Goal: Task Accomplishment & Management: Complete application form

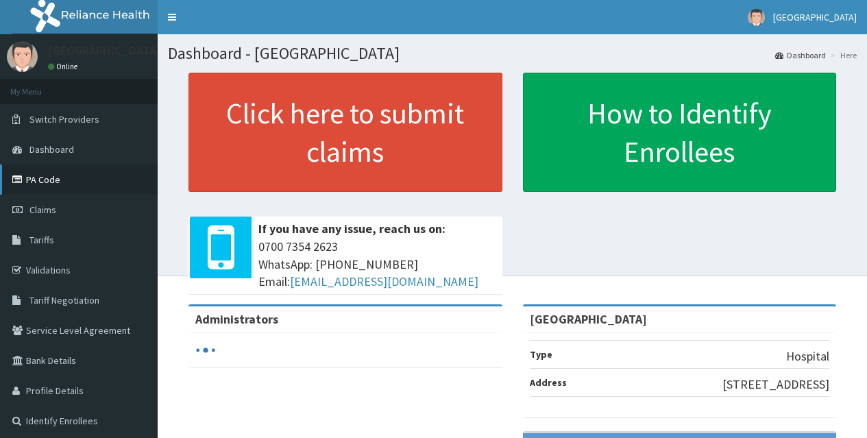
click at [74, 177] on link "PA Code" at bounding box center [79, 179] width 158 height 30
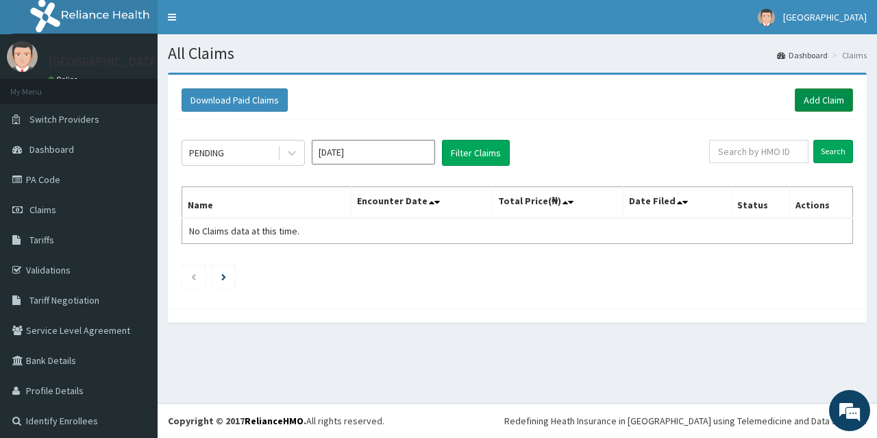
click at [823, 96] on link "Add Claim" at bounding box center [824, 99] width 58 height 23
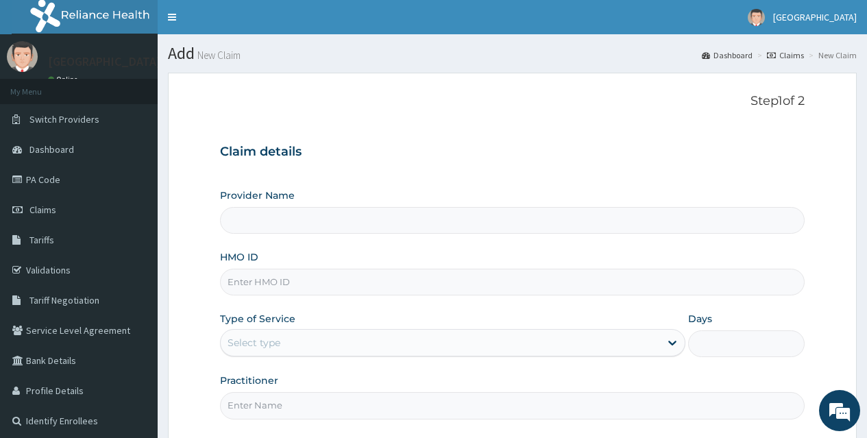
click at [823, 96] on form "Step 1 of 2 Claim details Provider Name HMO ID Type of Service Select type Days…" at bounding box center [512, 297] width 689 height 448
type input "[GEOGRAPHIC_DATA]"
click at [493, 282] on input "HMO ID" at bounding box center [512, 282] width 584 height 27
type input "BKS/10035/A"
click at [593, 351] on div "Select type" at bounding box center [440, 343] width 439 height 22
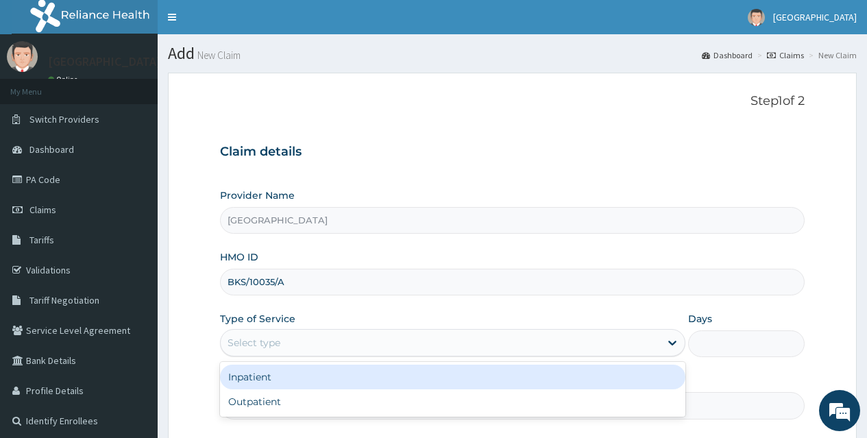
click at [589, 373] on div "Inpatient" at bounding box center [452, 376] width 465 height 25
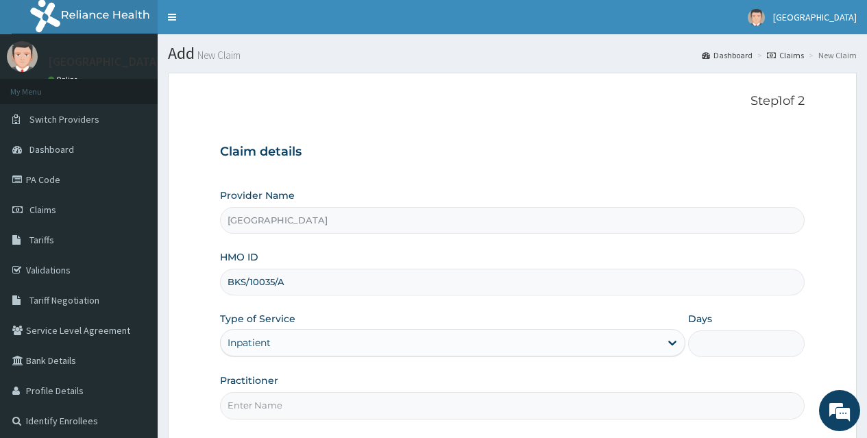
click at [767, 337] on input "Days" at bounding box center [746, 343] width 116 height 27
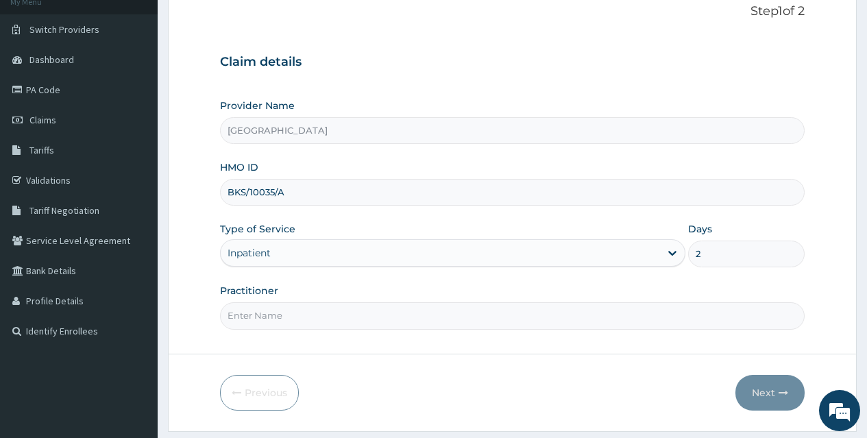
scroll to position [129, 0]
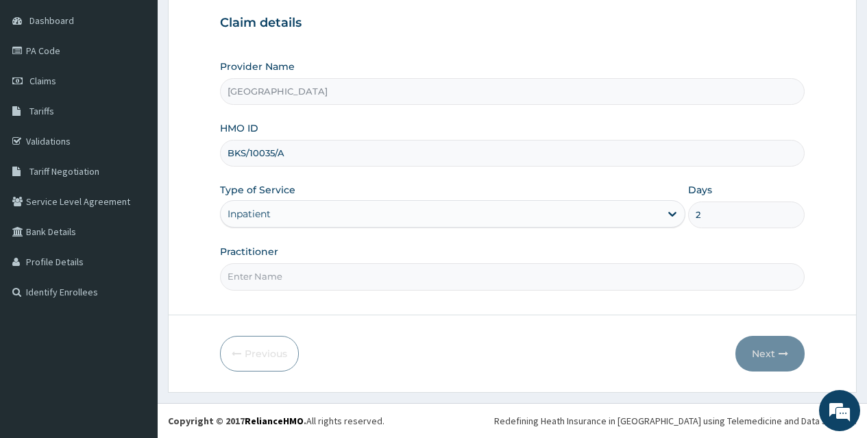
type input "2"
click at [543, 283] on input "Practitioner" at bounding box center [512, 276] width 584 height 27
type input "DR AYO ONI"
click at [769, 348] on button "Next" at bounding box center [769, 354] width 69 height 36
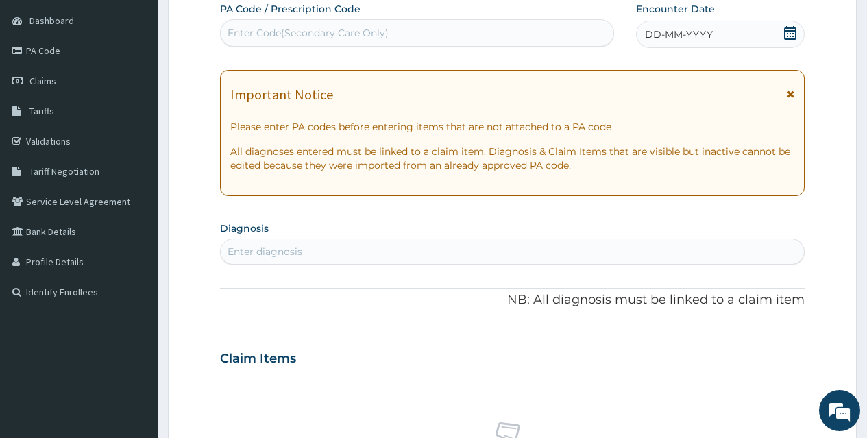
click at [473, 26] on div "Enter Code(Secondary Care Only)" at bounding box center [417, 33] width 392 height 22
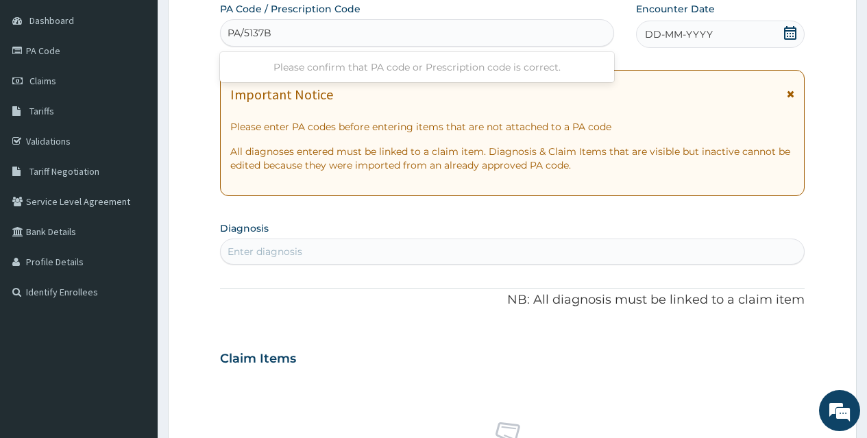
type input "PA/5137BB"
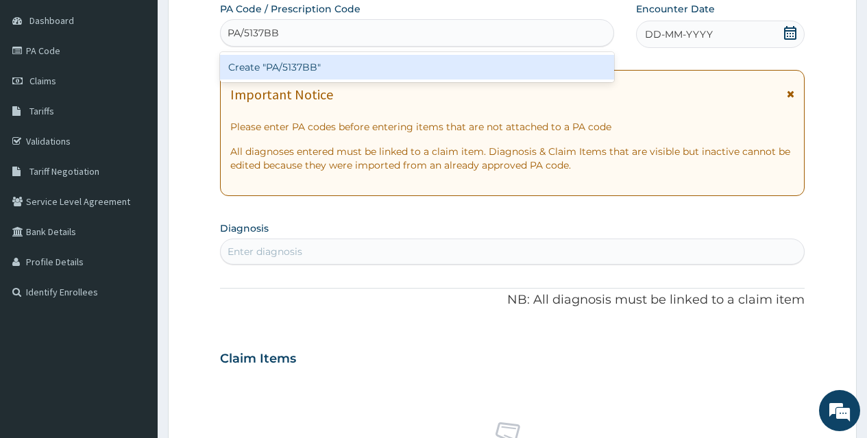
click at [466, 66] on div "Create "PA/5137BB"" at bounding box center [416, 67] width 393 height 25
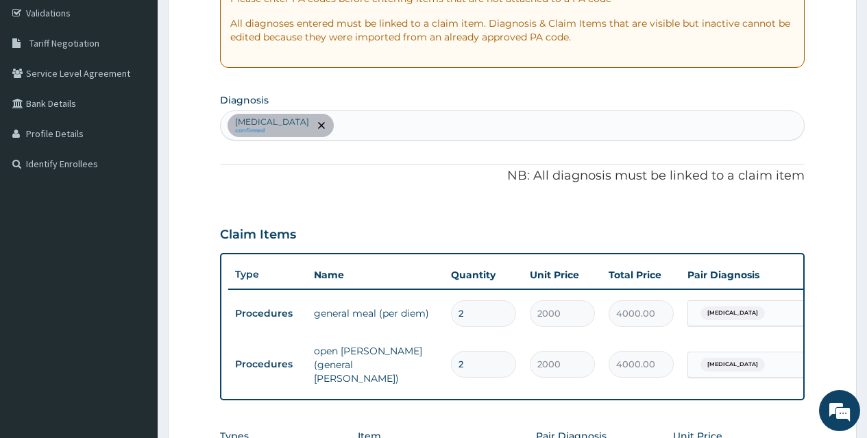
scroll to position [262, 0]
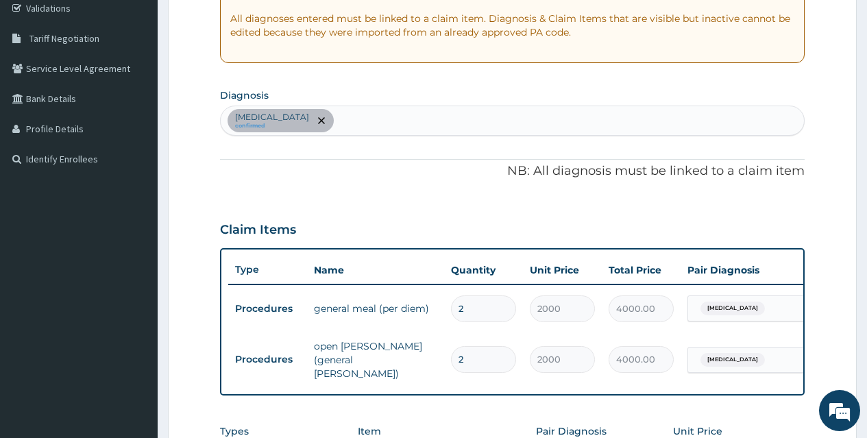
click at [458, 121] on div "Malaria confirmed" at bounding box center [512, 120] width 583 height 29
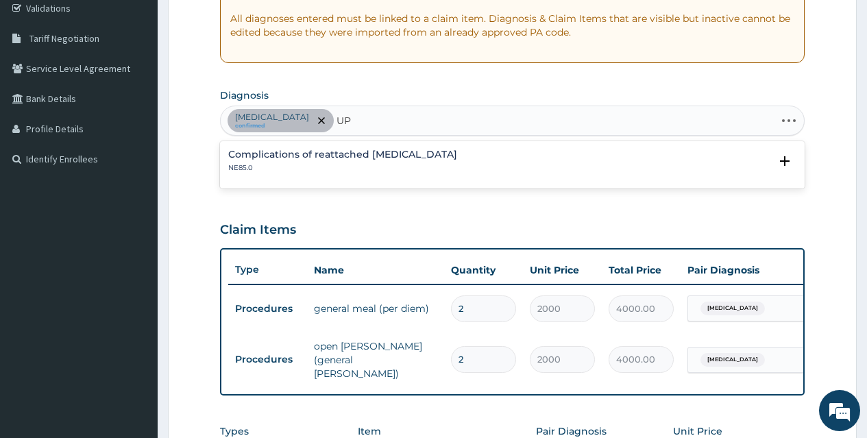
type input "U"
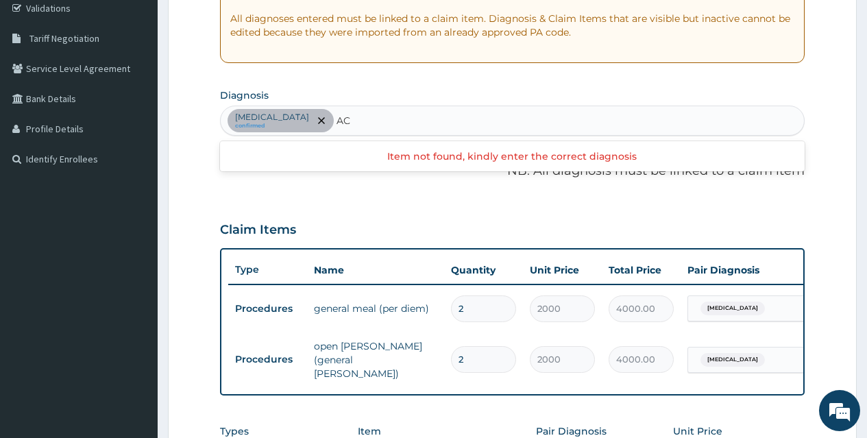
type input "A"
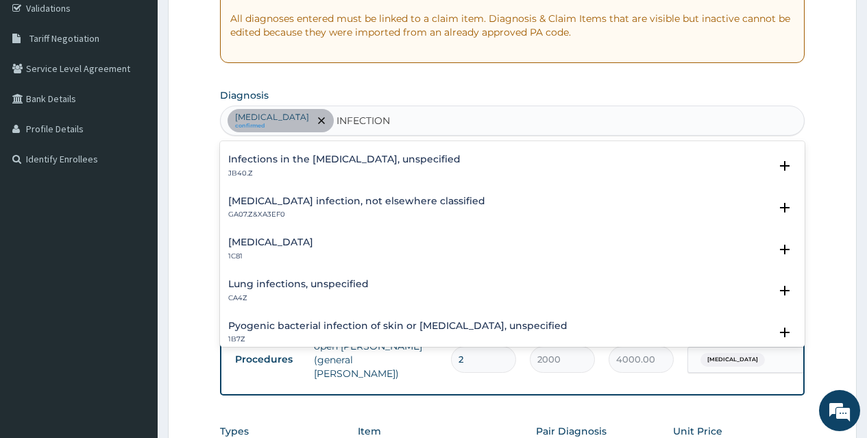
scroll to position [359, 0]
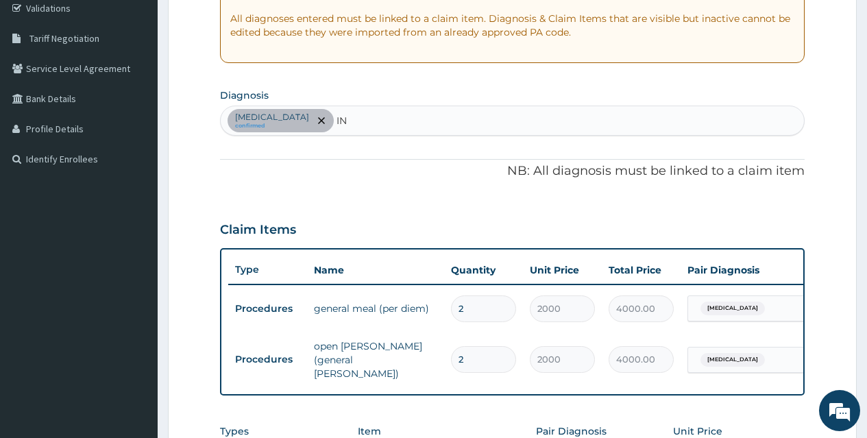
type input "I"
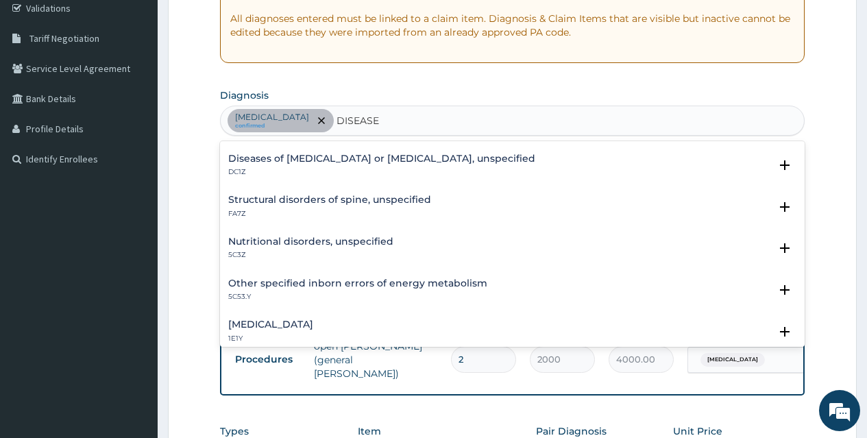
scroll to position [0, 0]
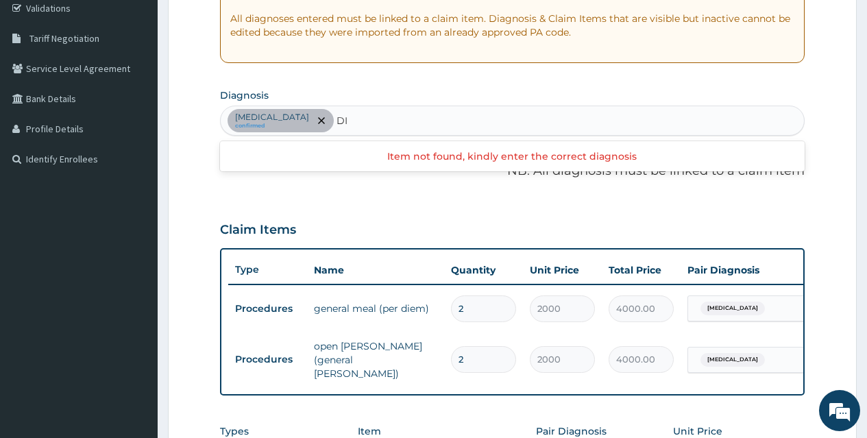
type input "D"
type input "R"
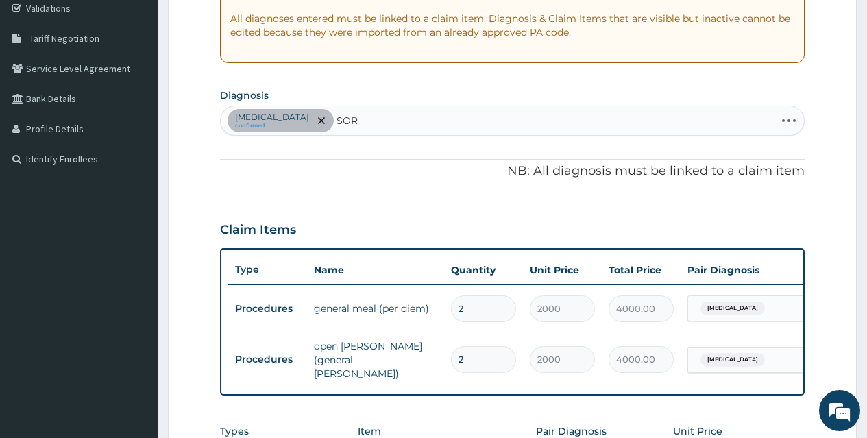
type input "SORE"
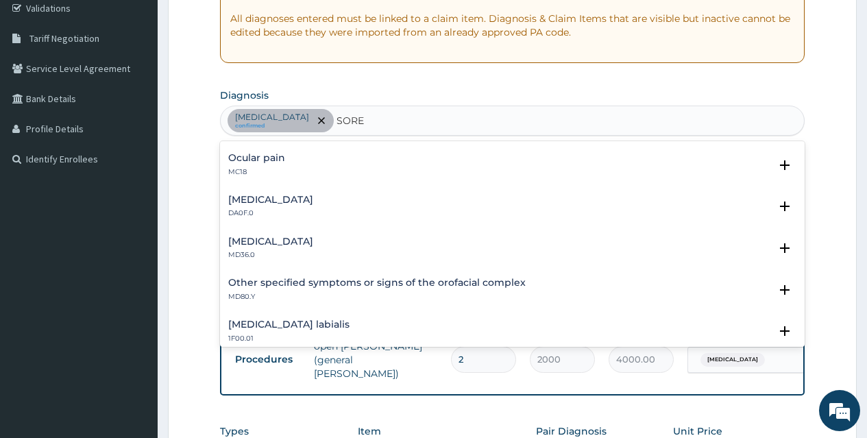
scroll to position [52, 0]
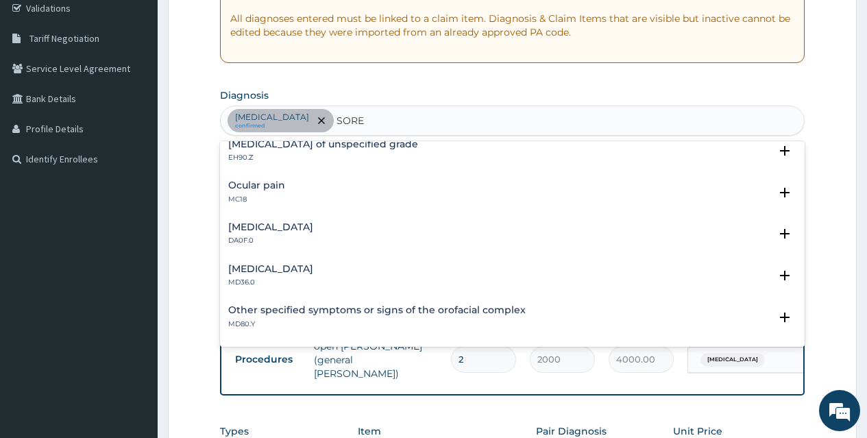
click at [287, 271] on h4 "Pain in throat" at bounding box center [270, 269] width 85 height 10
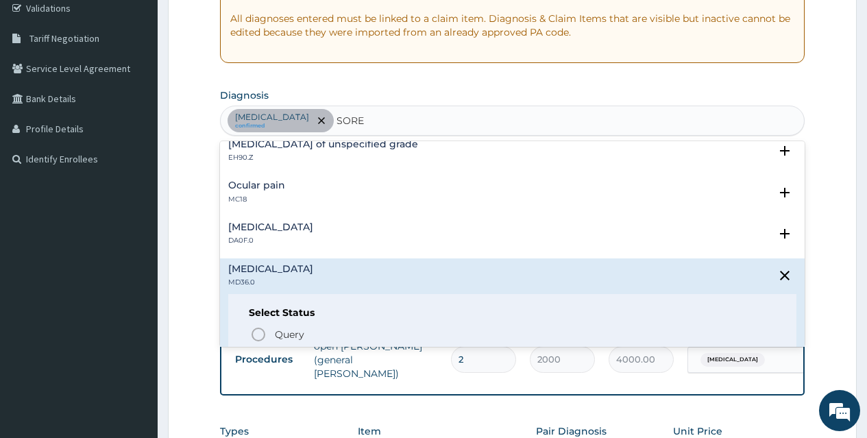
scroll to position [232, 0]
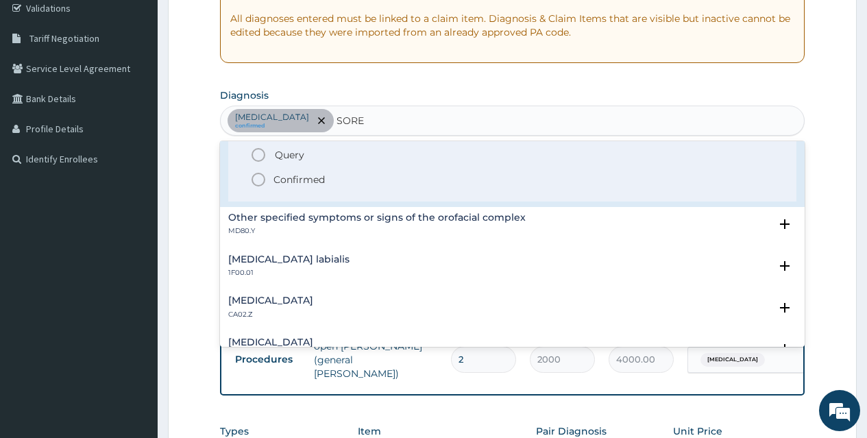
click at [260, 177] on icon "status option filled" at bounding box center [258, 179] width 16 height 16
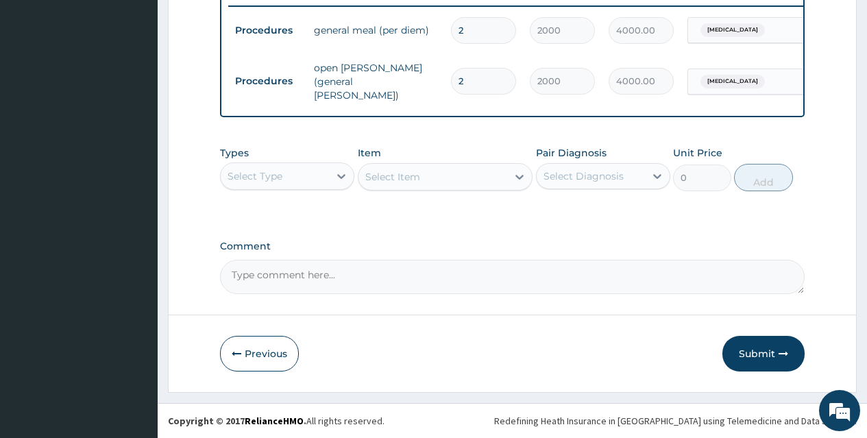
scroll to position [543, 0]
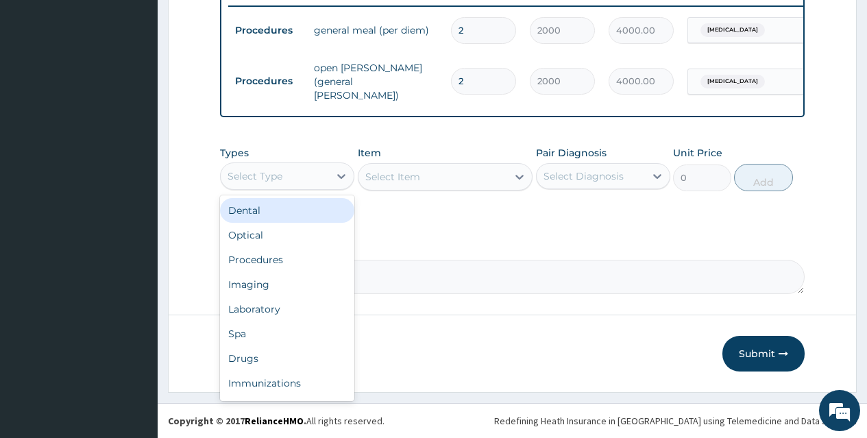
click at [317, 178] on div "Select Type" at bounding box center [275, 176] width 108 height 22
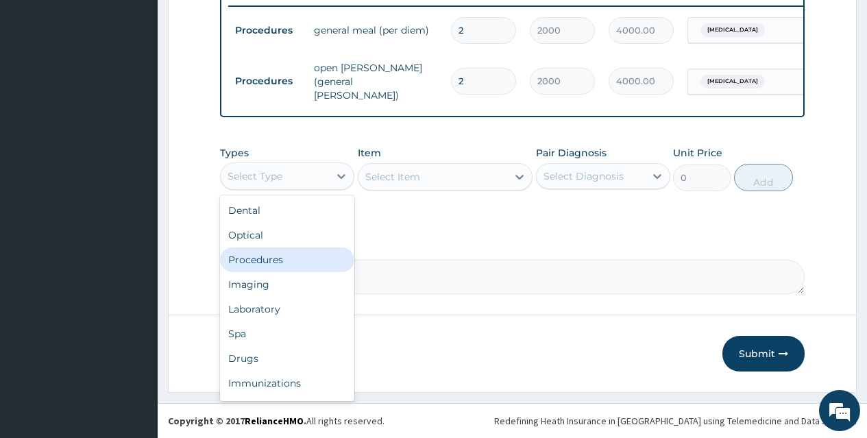
click at [316, 267] on div "Procedures" at bounding box center [287, 259] width 134 height 25
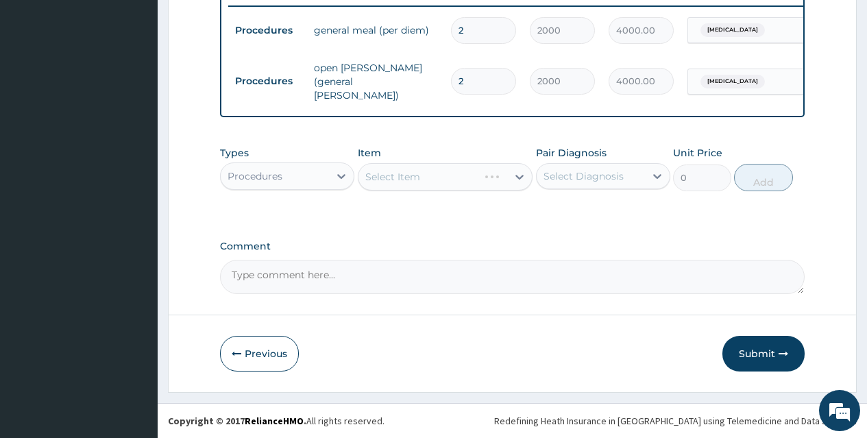
click at [456, 178] on div "Select Item" at bounding box center [445, 176] width 175 height 27
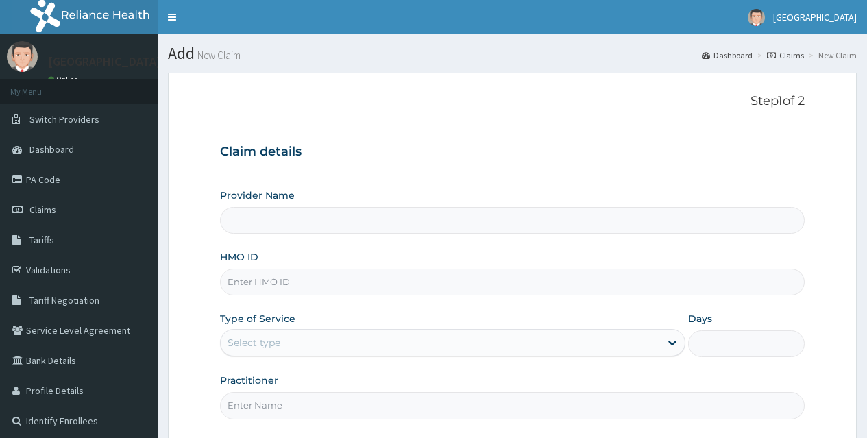
type input "[GEOGRAPHIC_DATA]"
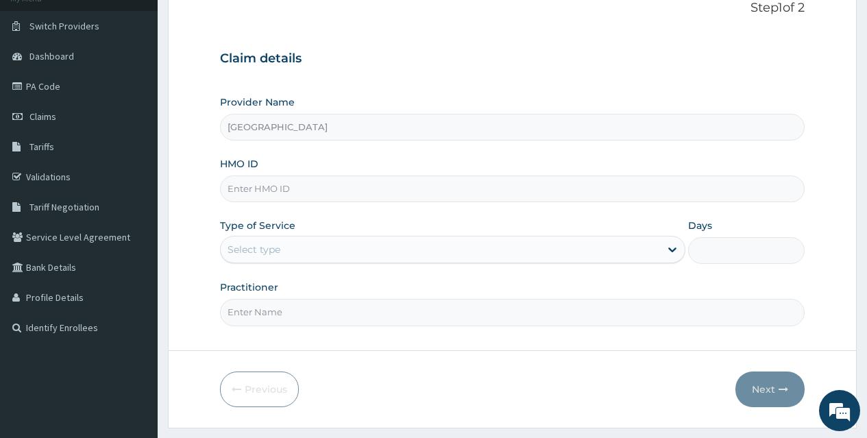
scroll to position [110, 0]
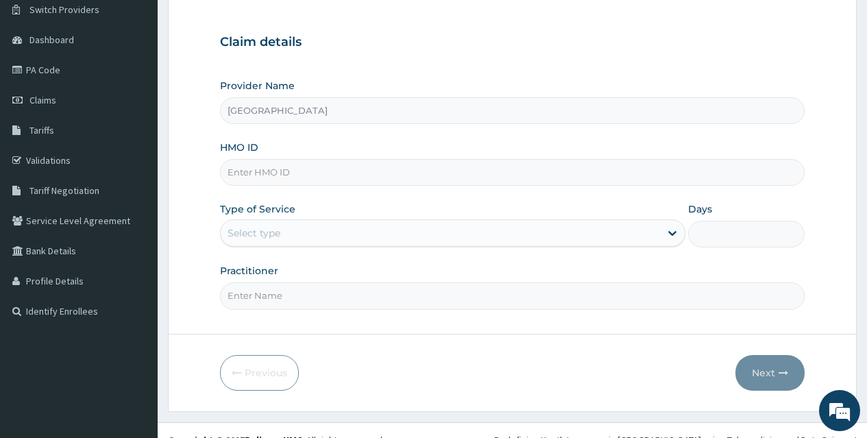
click at [434, 171] on input "HMO ID" at bounding box center [512, 172] width 584 height 27
type input "BKS/10035/A"
click at [359, 232] on div "Select type" at bounding box center [440, 233] width 439 height 22
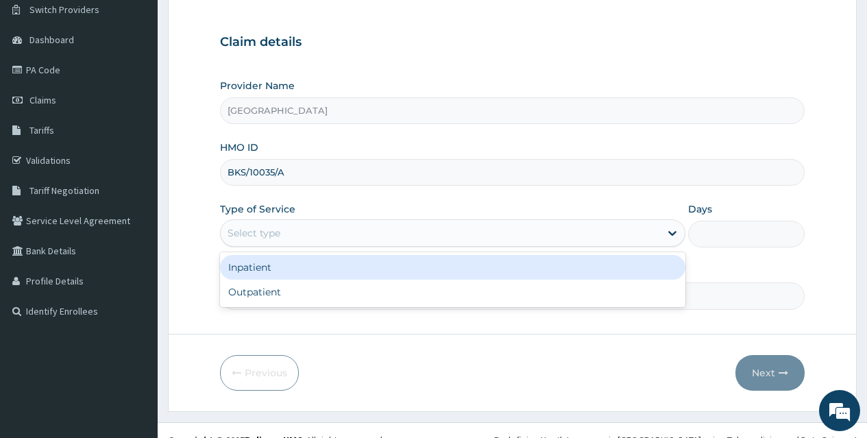
click at [350, 272] on div "Inpatient" at bounding box center [452, 267] width 465 height 25
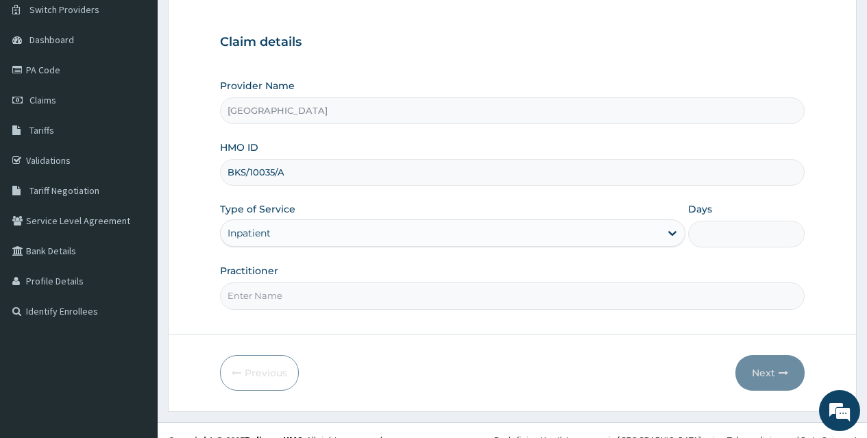
click at [730, 238] on input "Days" at bounding box center [746, 234] width 116 height 27
type input "2"
click at [409, 299] on input "Practitioner" at bounding box center [512, 295] width 584 height 27
type input "[PERSON_NAME]"
click at [759, 373] on button "Next" at bounding box center [769, 373] width 69 height 36
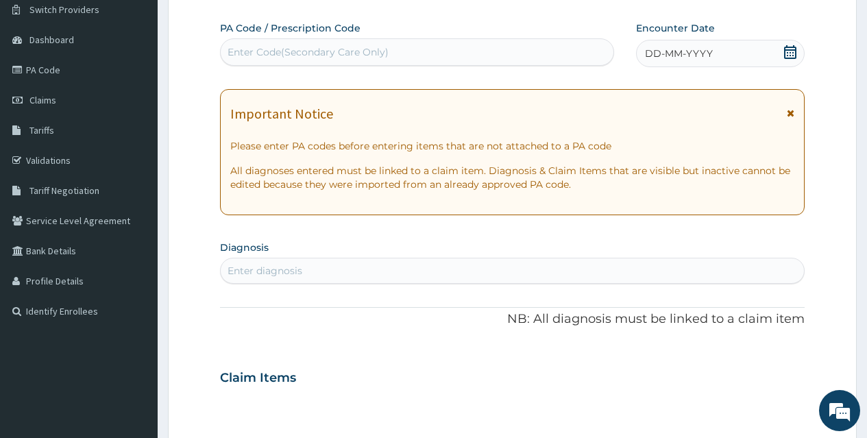
click at [492, 52] on div "Enter Code(Secondary Care Only)" at bounding box center [417, 52] width 392 height 22
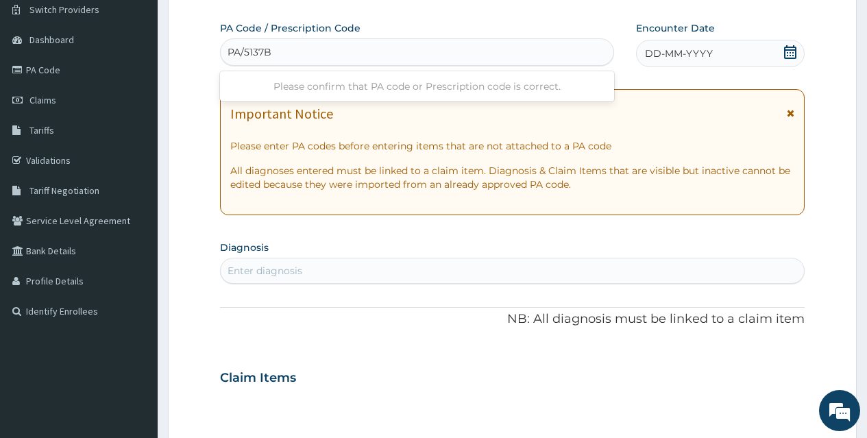
type input "PA/5137BB"
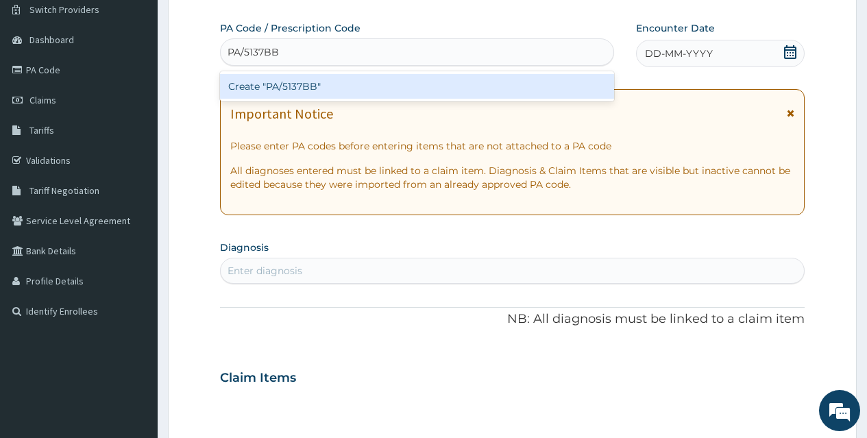
click at [462, 91] on div "Create "PA/5137BB"" at bounding box center [416, 86] width 393 height 25
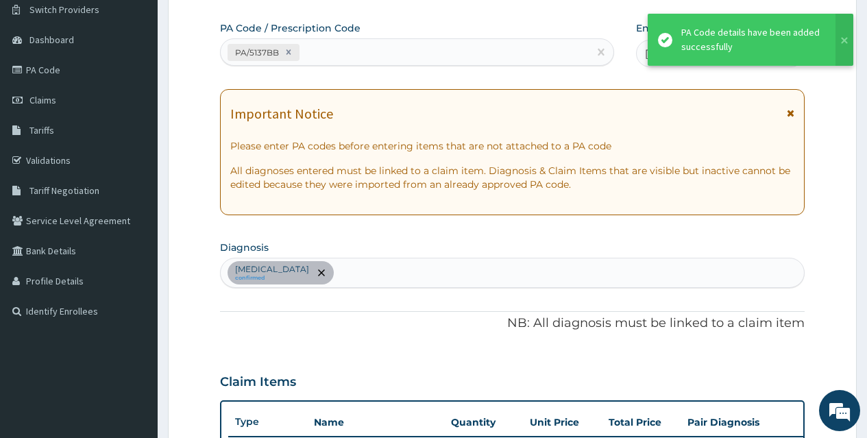
scroll to position [399, 0]
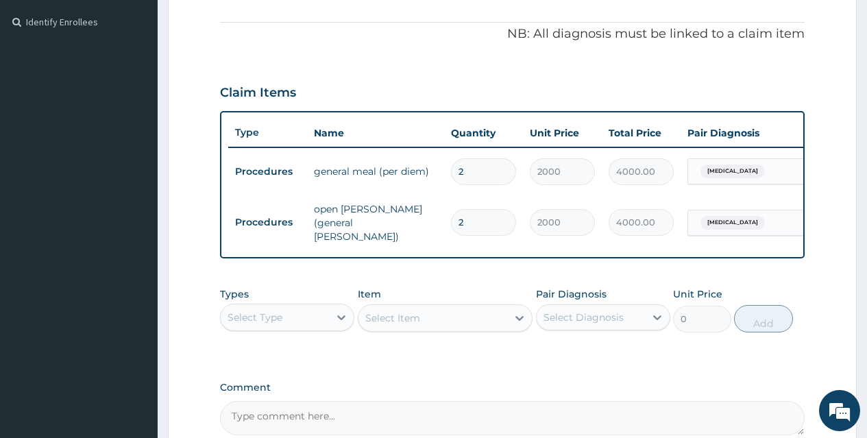
click at [462, 91] on div "Claim Items" at bounding box center [512, 90] width 584 height 36
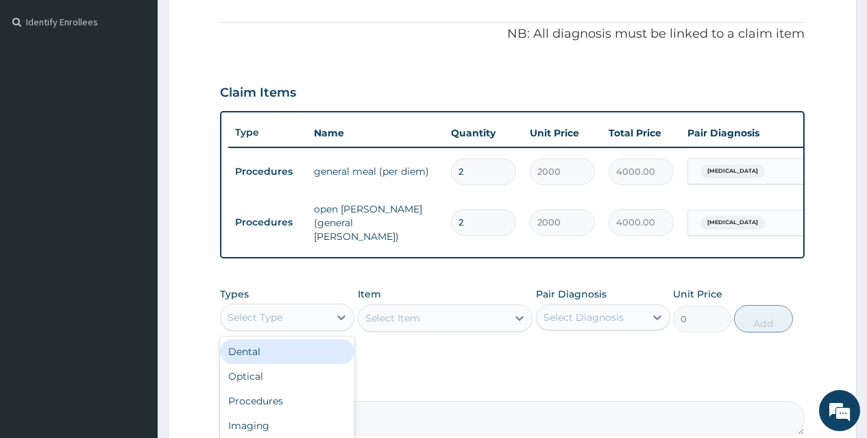
click at [313, 313] on div "Select Type" at bounding box center [275, 317] width 108 height 22
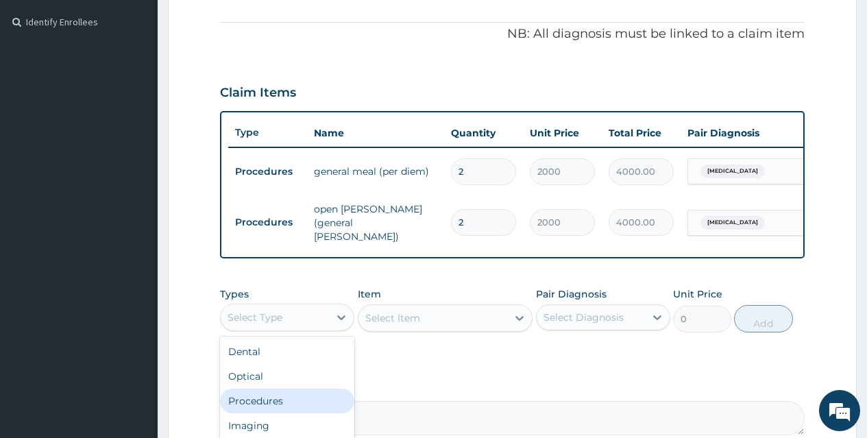
click at [308, 403] on div "Procedures" at bounding box center [287, 400] width 134 height 25
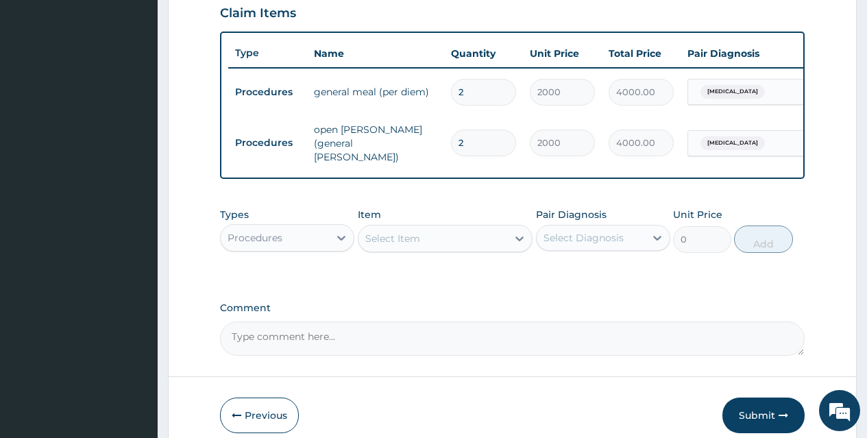
scroll to position [481, 0]
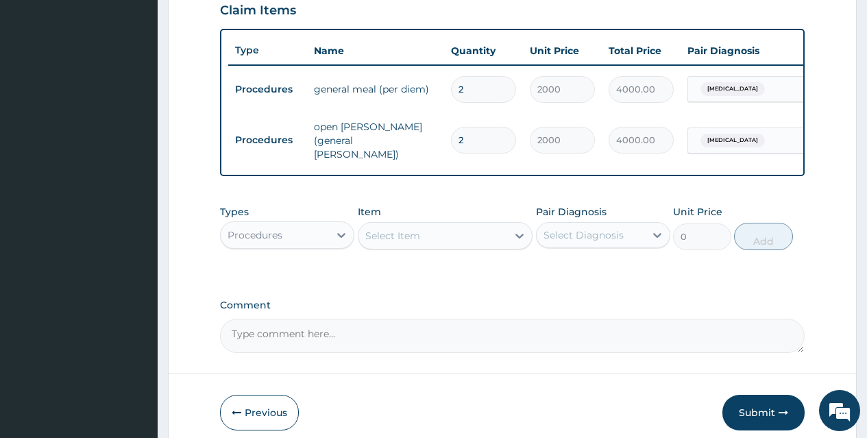
click at [455, 234] on div "Select Item" at bounding box center [432, 236] width 149 height 22
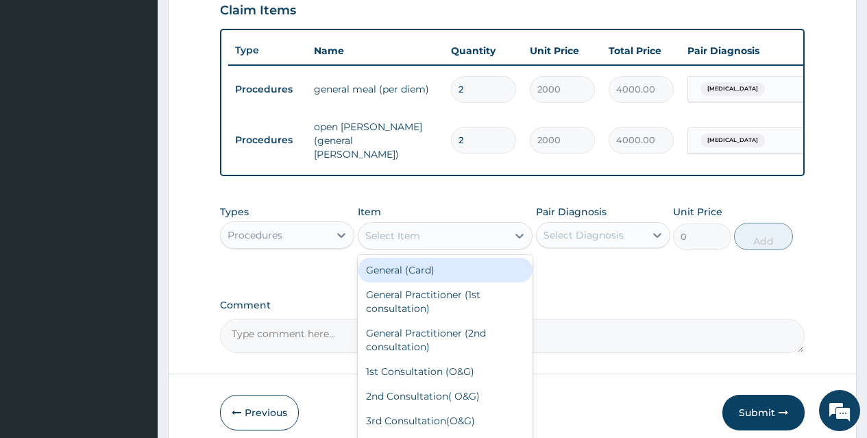
click at [461, 267] on div "General (Card)" at bounding box center [445, 270] width 175 height 25
type input "500"
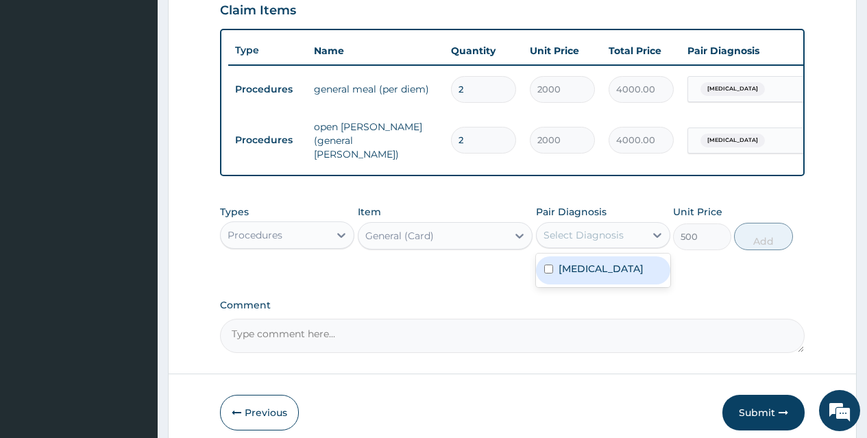
click at [637, 242] on div "Select Diagnosis" at bounding box center [590, 235] width 108 height 22
click at [634, 272] on div "Malaria" at bounding box center [603, 270] width 134 height 28
checkbox input "true"
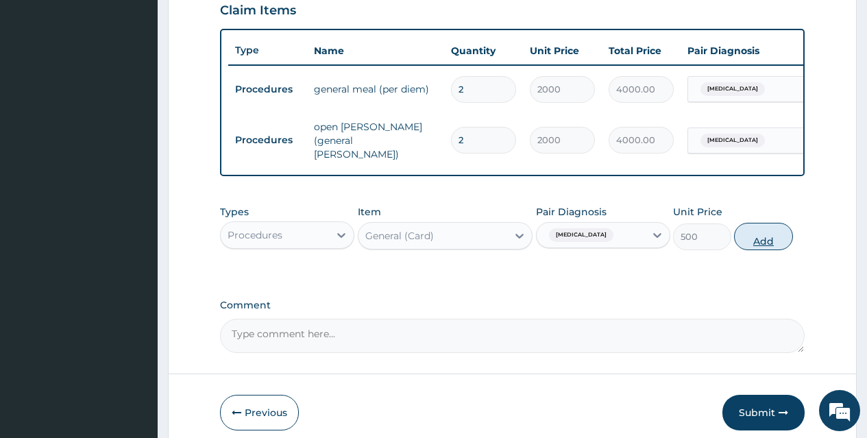
click at [766, 241] on button "Add" at bounding box center [763, 236] width 58 height 27
type input "0"
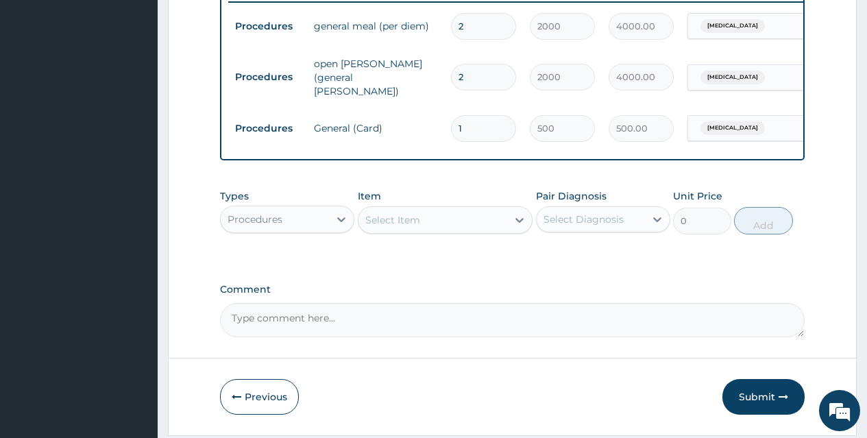
scroll to position [563, 0]
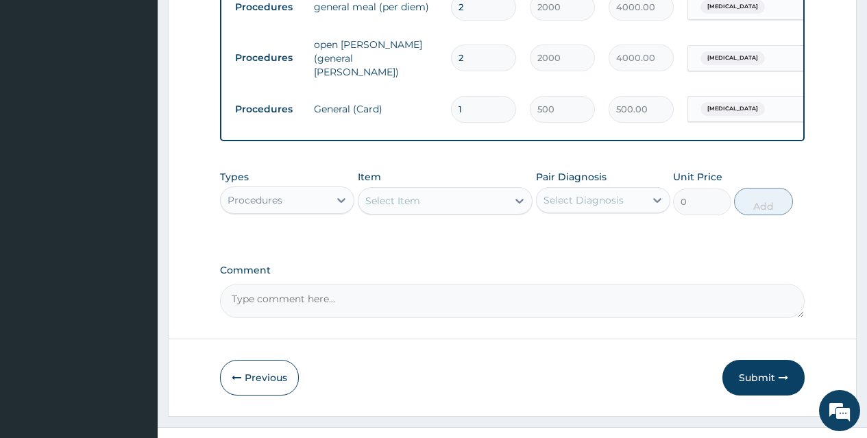
click at [405, 208] on div "Select Item" at bounding box center [392, 201] width 55 height 14
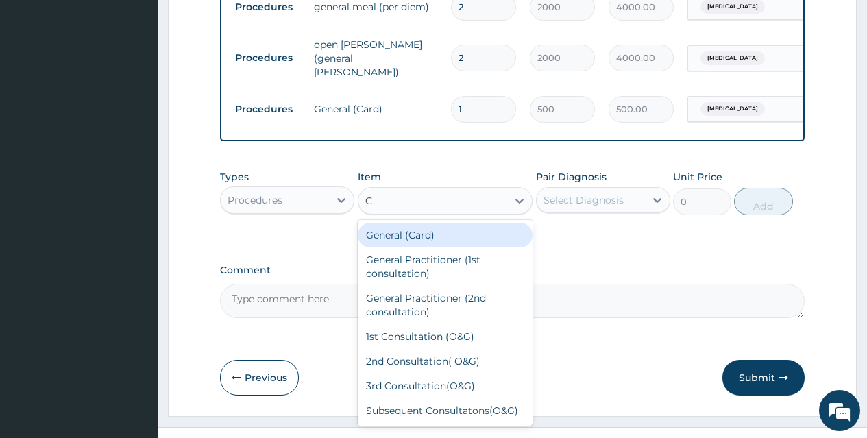
type input "CO"
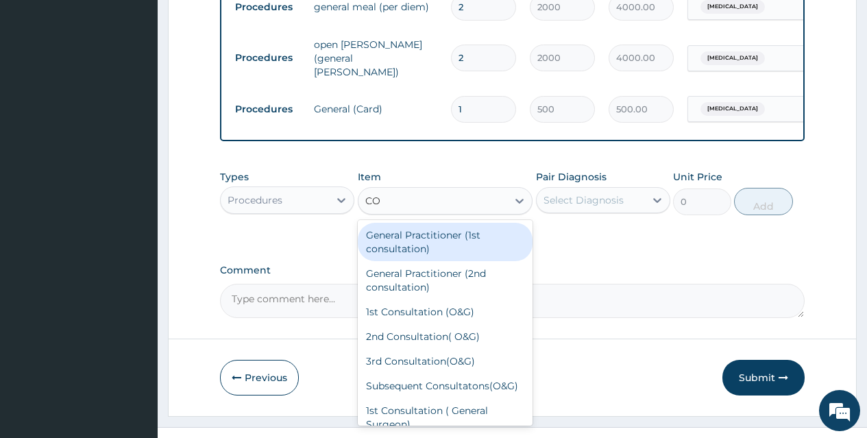
click at [438, 248] on div "General Practitioner (1st consultation)" at bounding box center [445, 242] width 175 height 38
type input "1500"
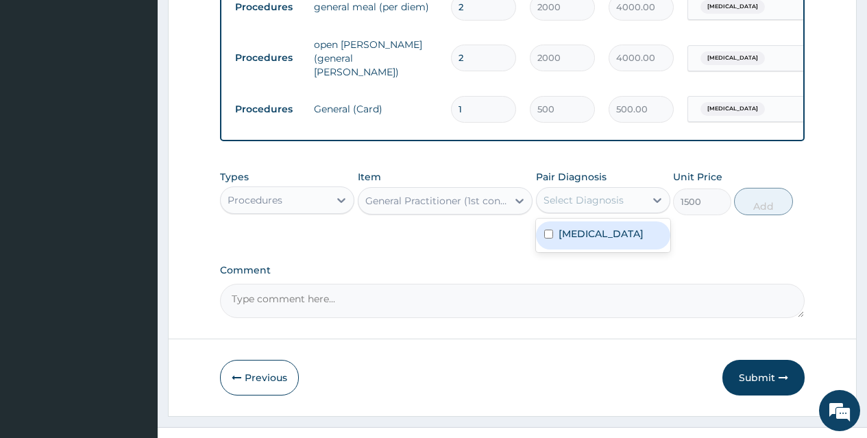
click at [582, 203] on div "Select Diagnosis" at bounding box center [583, 200] width 80 height 14
click at [590, 232] on label "Malaria" at bounding box center [600, 234] width 85 height 14
checkbox input "true"
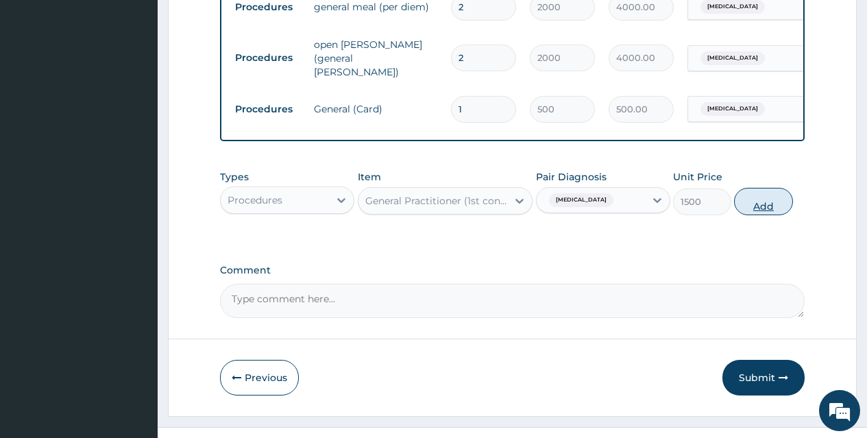
click at [753, 203] on button "Add" at bounding box center [763, 201] width 58 height 27
type input "0"
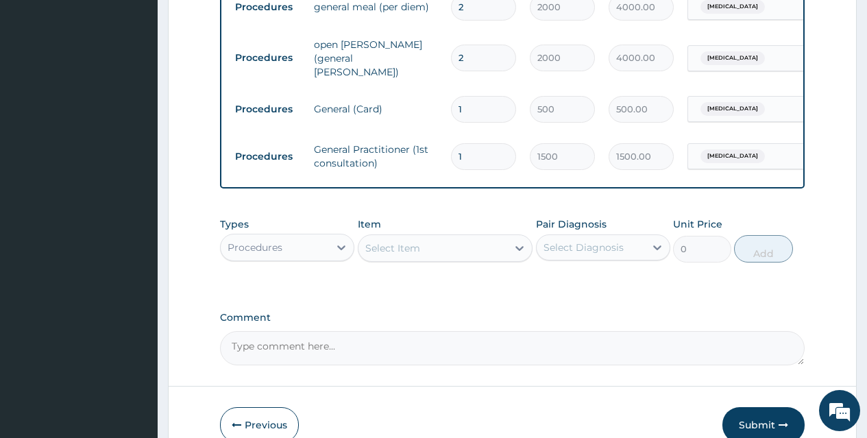
scroll to position [0, 103]
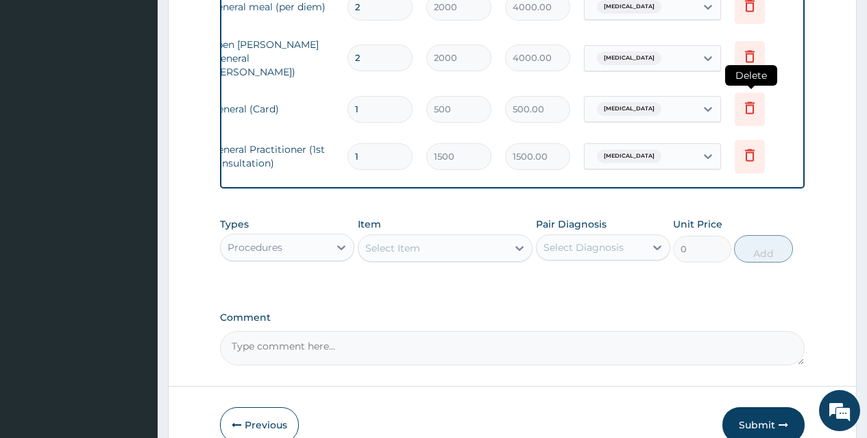
click at [748, 102] on icon at bounding box center [749, 107] width 16 height 16
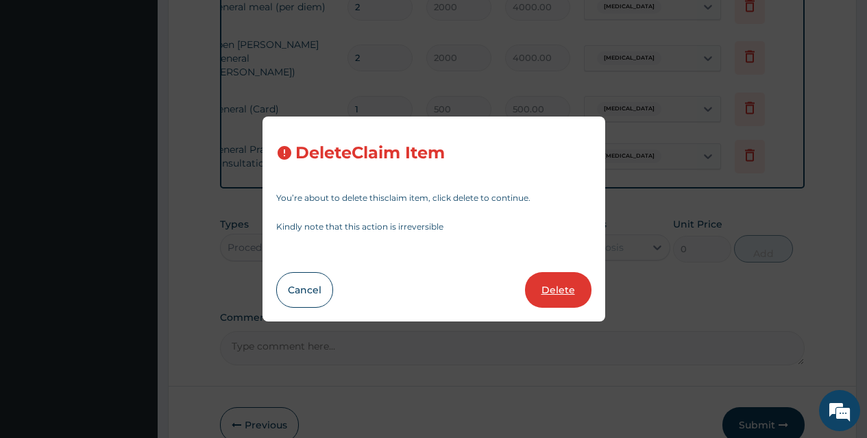
click at [556, 285] on button "Delete" at bounding box center [558, 290] width 66 height 36
type input "1500"
type input "1500.00"
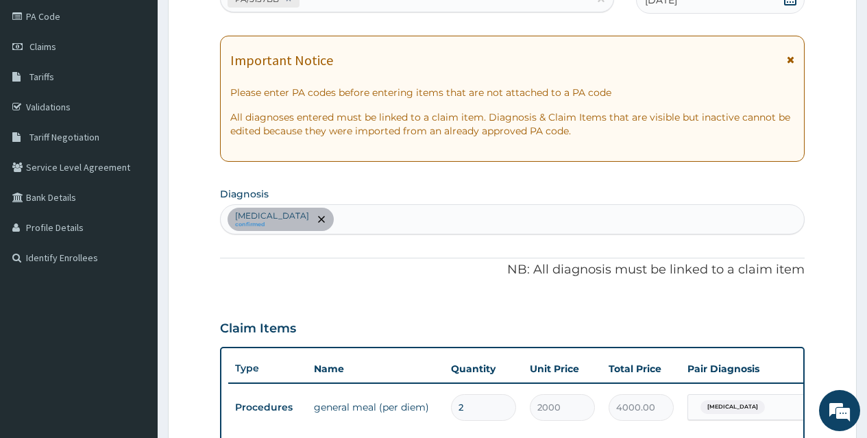
scroll to position [164, 0]
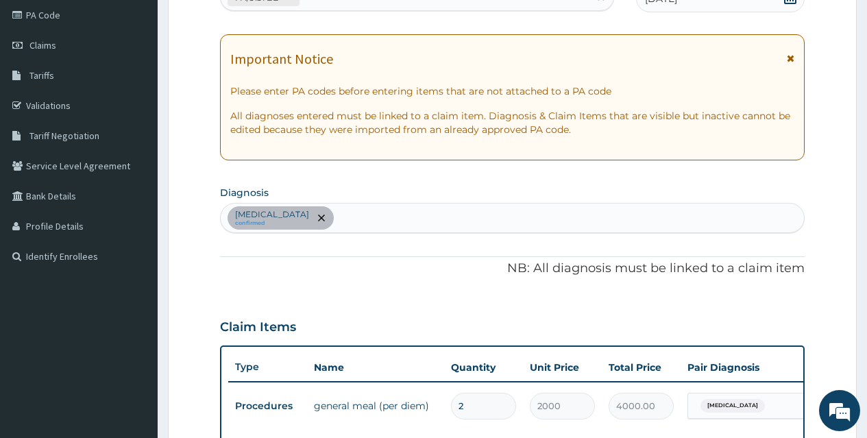
click at [448, 219] on div "Malaria confirmed" at bounding box center [512, 217] width 583 height 29
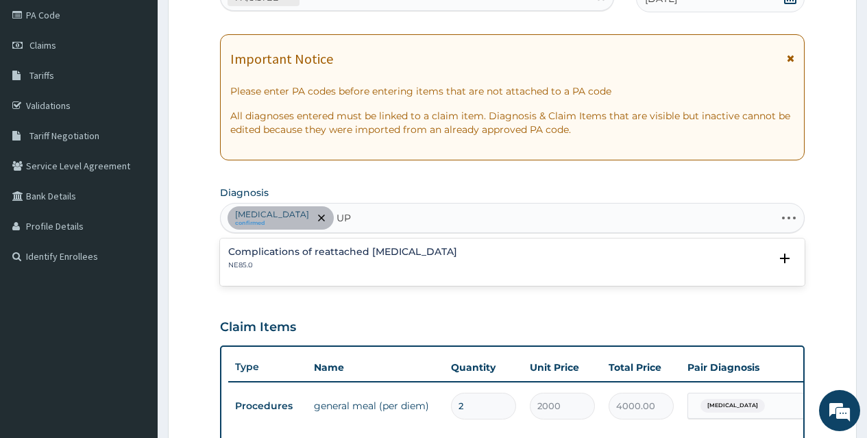
type input "U"
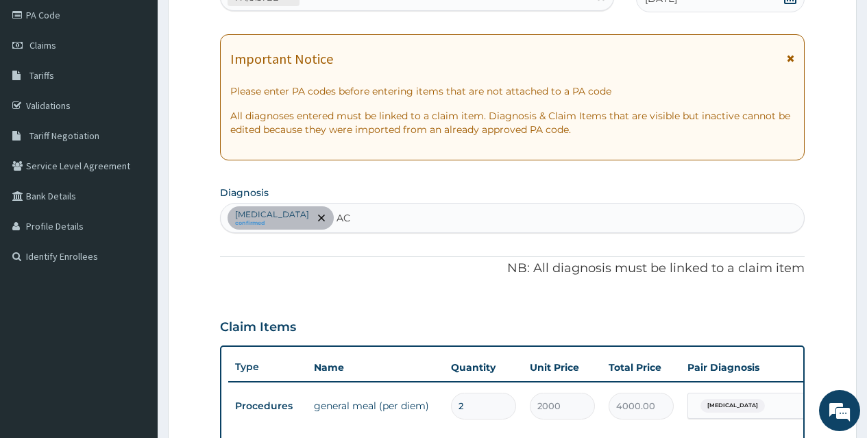
type input "A"
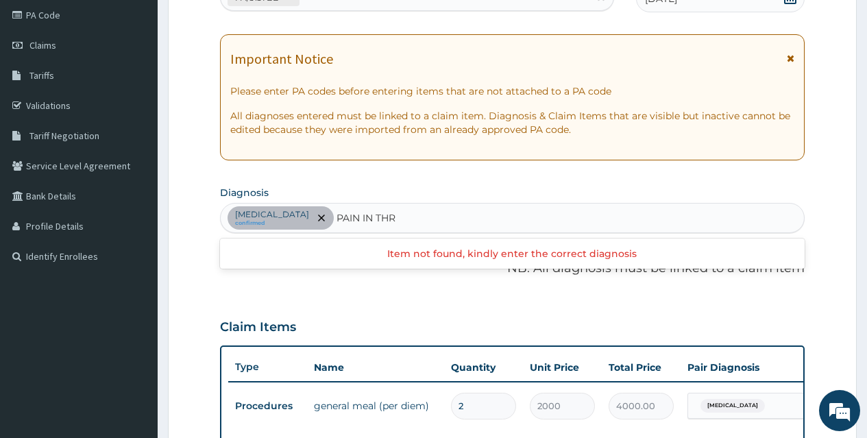
scroll to position [0, 0]
type input "P"
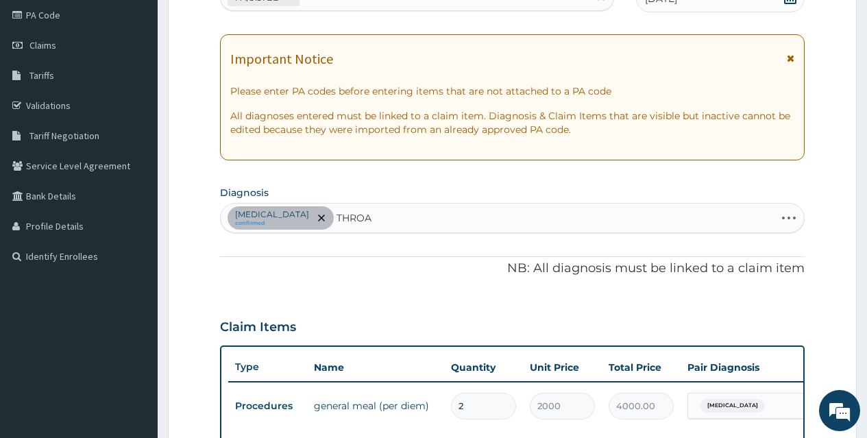
type input "THROAT"
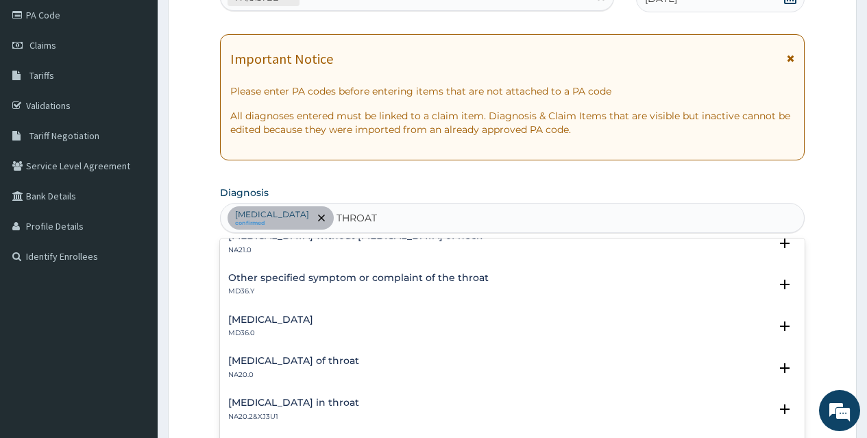
scroll to position [137, 0]
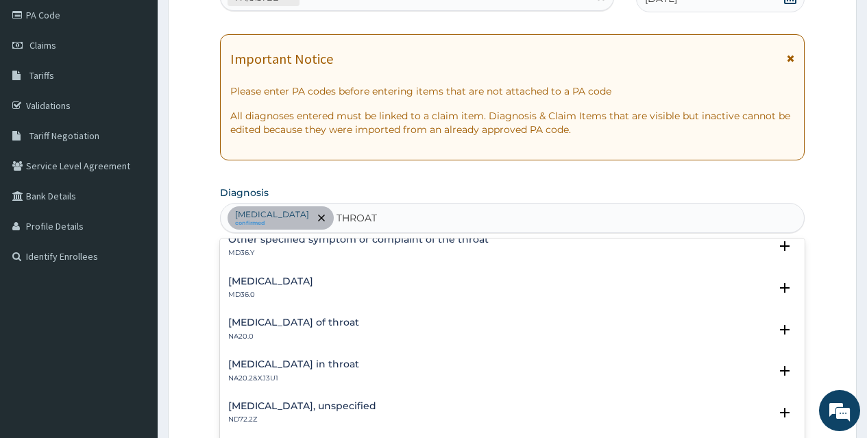
click at [246, 282] on h4 "Pain in throat" at bounding box center [270, 281] width 85 height 10
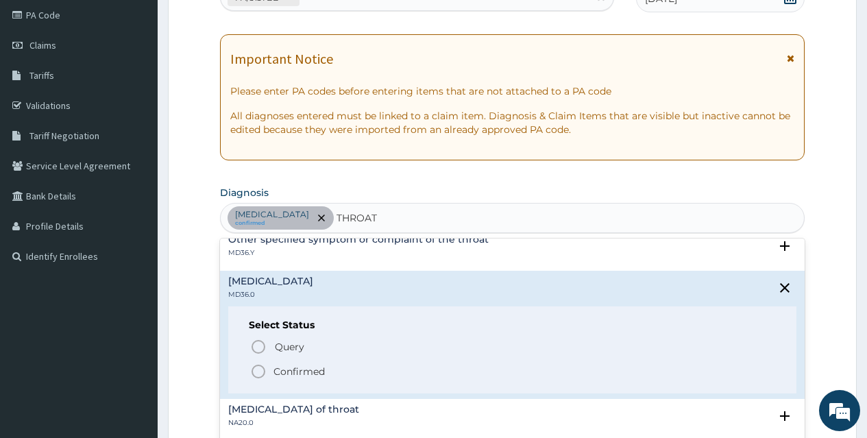
click at [260, 369] on icon "status option filled" at bounding box center [258, 371] width 16 height 16
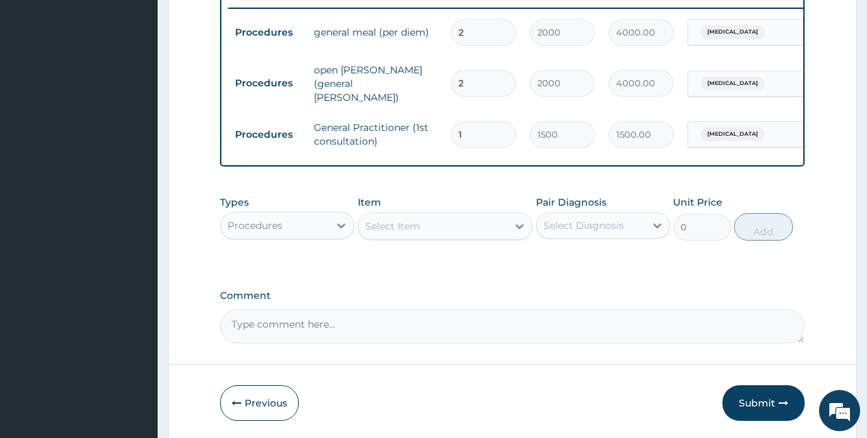
scroll to position [548, 0]
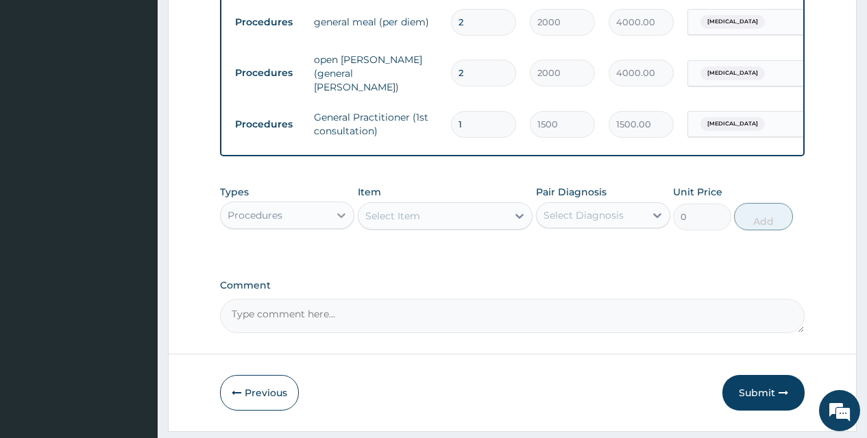
click at [338, 217] on icon at bounding box center [341, 215] width 8 height 5
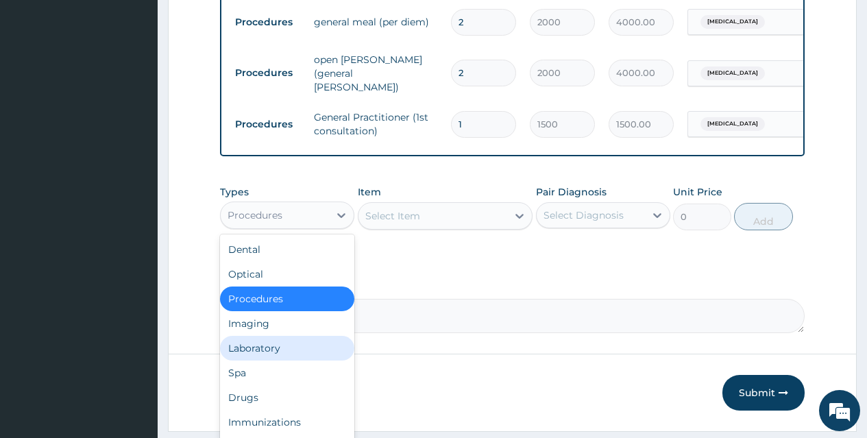
click at [298, 349] on div "Laboratory" at bounding box center [287, 348] width 134 height 25
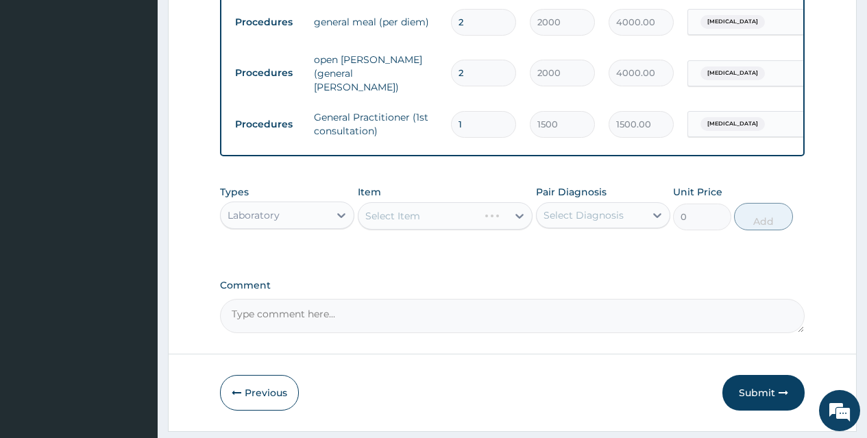
click at [430, 221] on div "Select Item" at bounding box center [445, 215] width 175 height 27
click at [430, 221] on div "Select Item" at bounding box center [432, 216] width 149 height 22
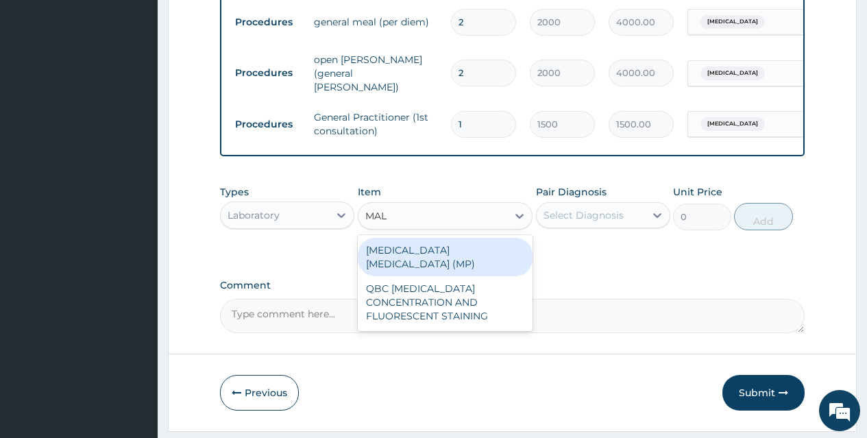
type input "MALA"
click at [433, 263] on div "MALARIA PARASITE (MP)" at bounding box center [445, 257] width 175 height 38
type input "560"
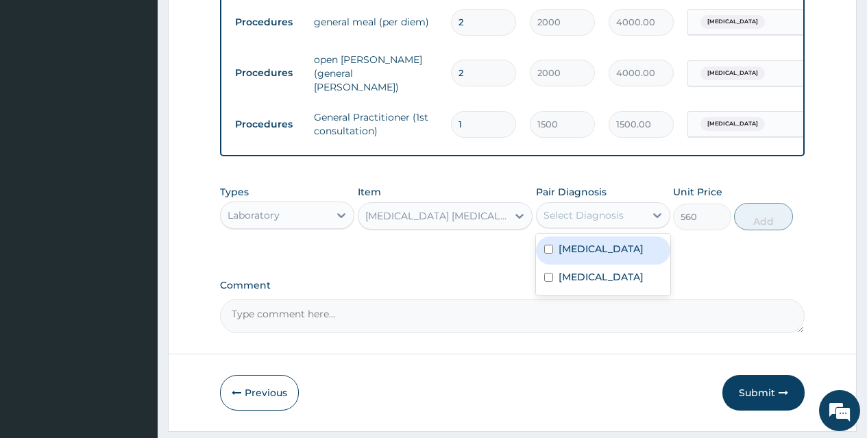
click at [595, 225] on div "Select Diagnosis" at bounding box center [590, 215] width 108 height 22
click at [606, 253] on div "Malaria" at bounding box center [603, 250] width 134 height 28
checkbox input "true"
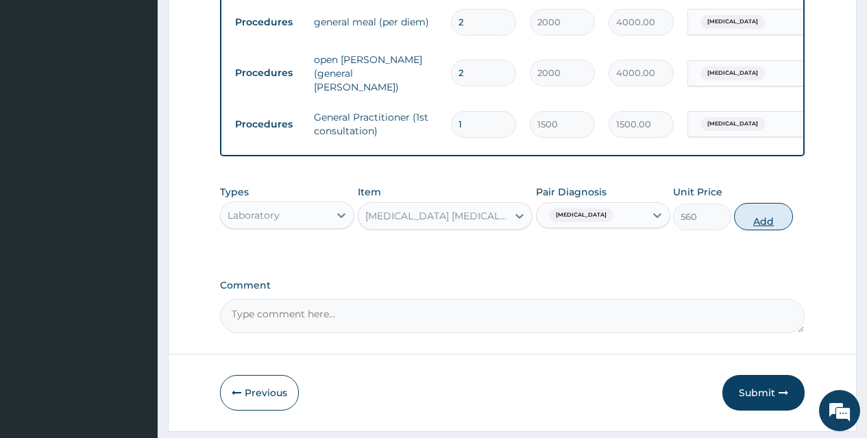
click at [763, 223] on button "Add" at bounding box center [763, 216] width 58 height 27
type input "0"
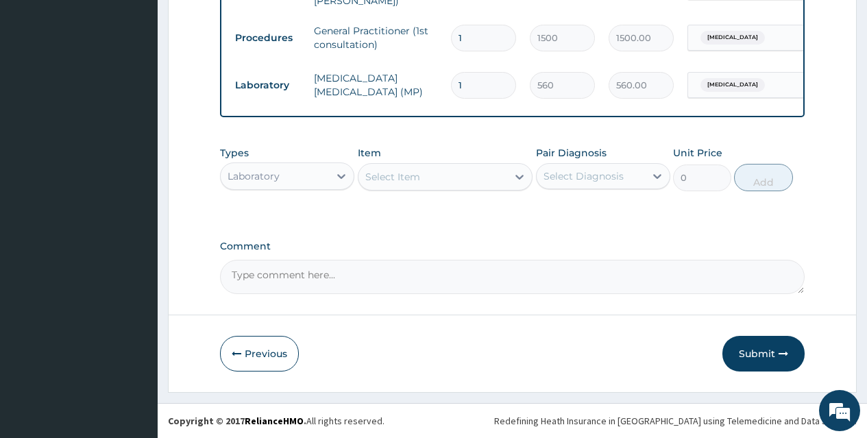
scroll to position [637, 0]
click at [452, 175] on div "Select Item" at bounding box center [432, 177] width 149 height 22
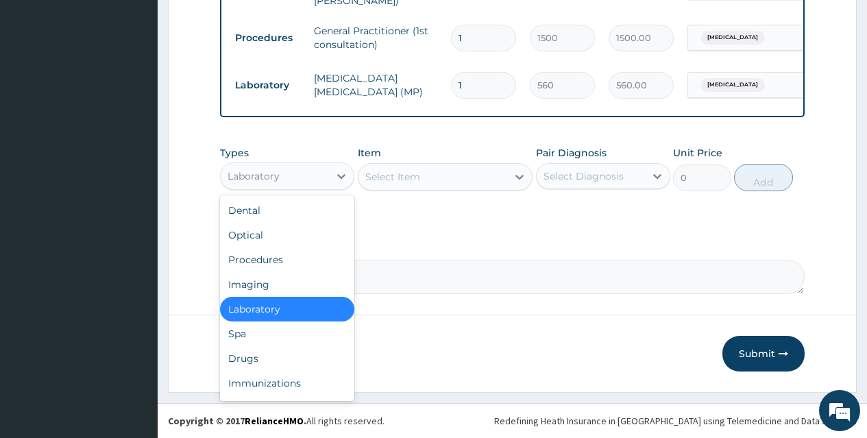
click at [308, 175] on div "Laboratory" at bounding box center [275, 176] width 108 height 22
click at [291, 354] on div "Drugs" at bounding box center [287, 358] width 134 height 25
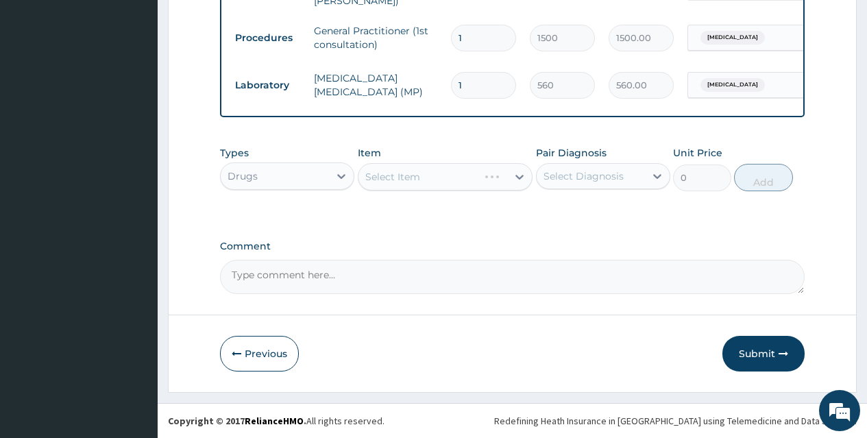
click at [461, 179] on div "Select Item" at bounding box center [445, 176] width 175 height 27
click at [461, 179] on div "Select Item" at bounding box center [432, 177] width 149 height 22
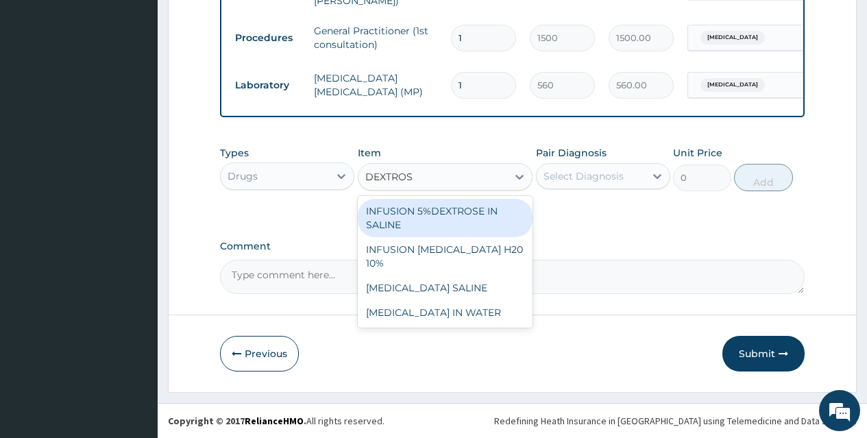
type input "DEXTROSE"
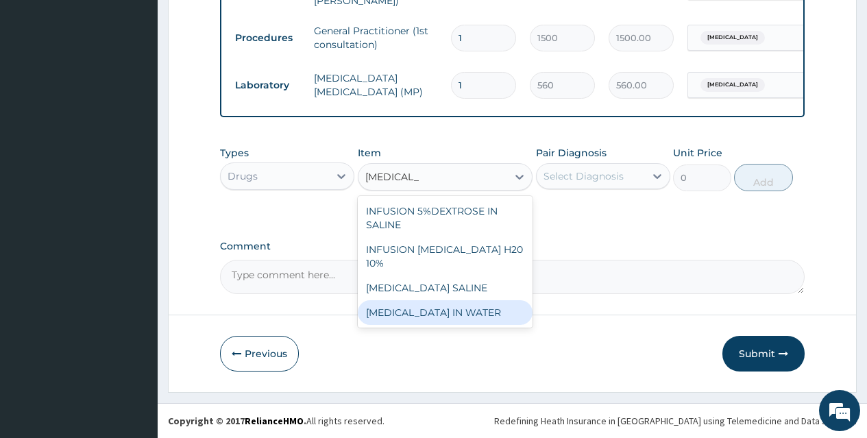
click at [477, 301] on div "DEXTROSE IN WATER" at bounding box center [445, 312] width 175 height 25
type input "600"
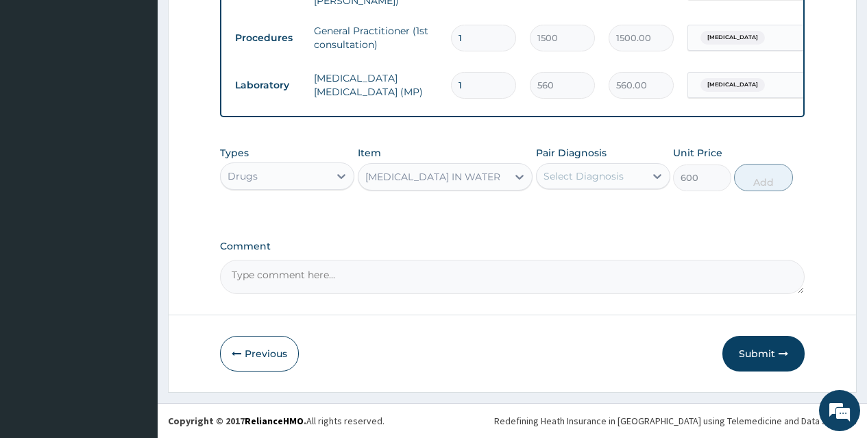
click at [581, 176] on div "Select Diagnosis" at bounding box center [583, 176] width 80 height 14
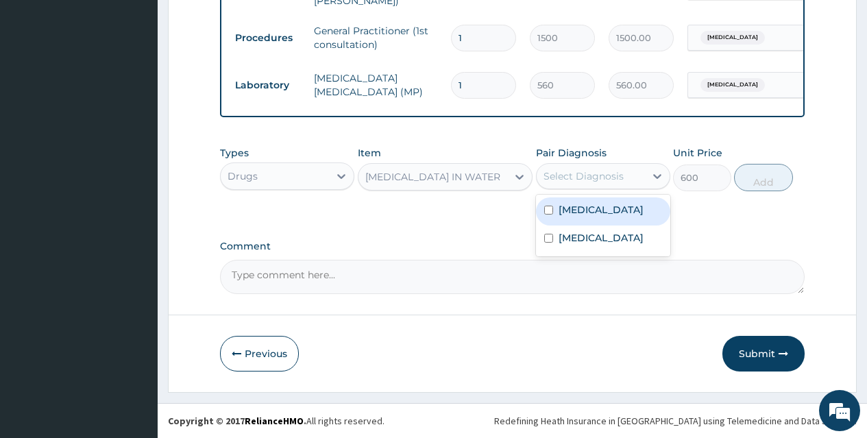
click at [616, 212] on div "Malaria" at bounding box center [603, 211] width 134 height 28
checkbox input "true"
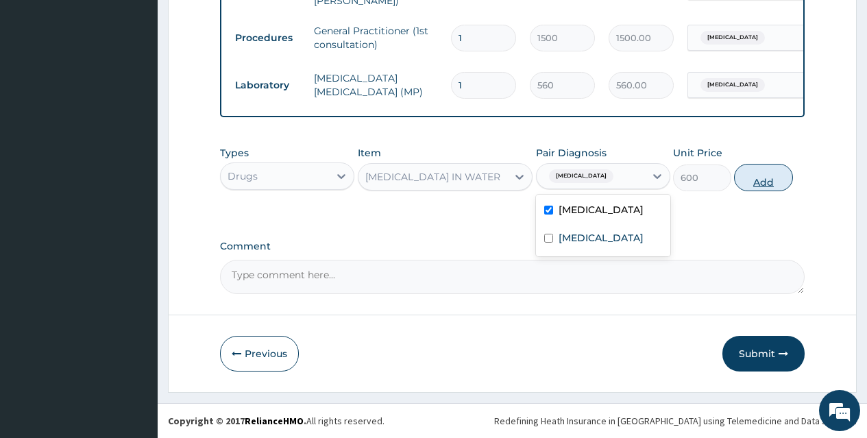
click at [750, 181] on button "Add" at bounding box center [763, 177] width 58 height 27
type input "0"
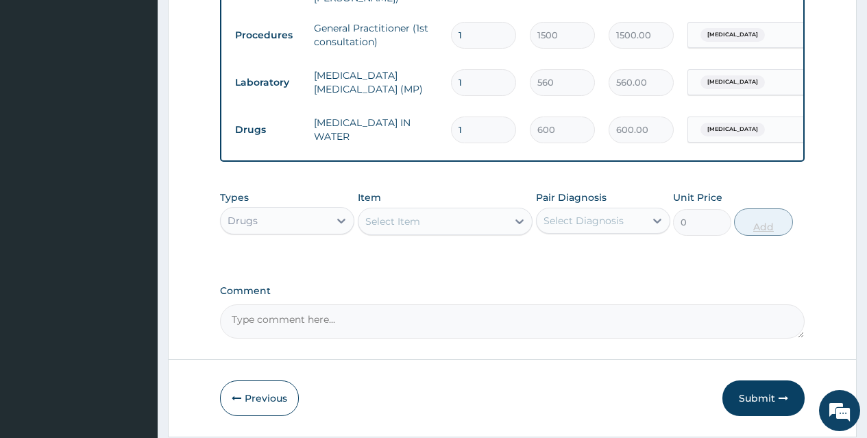
type input "0.00"
type input "3"
type input "1800.00"
type input "3"
click at [451, 225] on div "Select Item" at bounding box center [432, 221] width 149 height 22
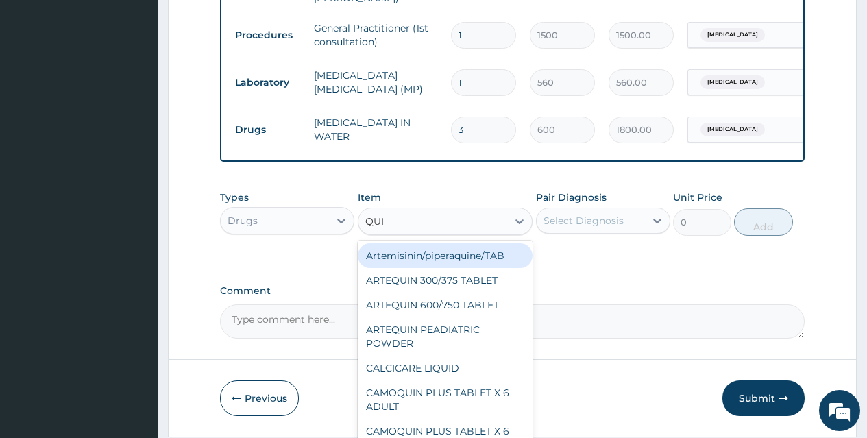
type input "QUIN"
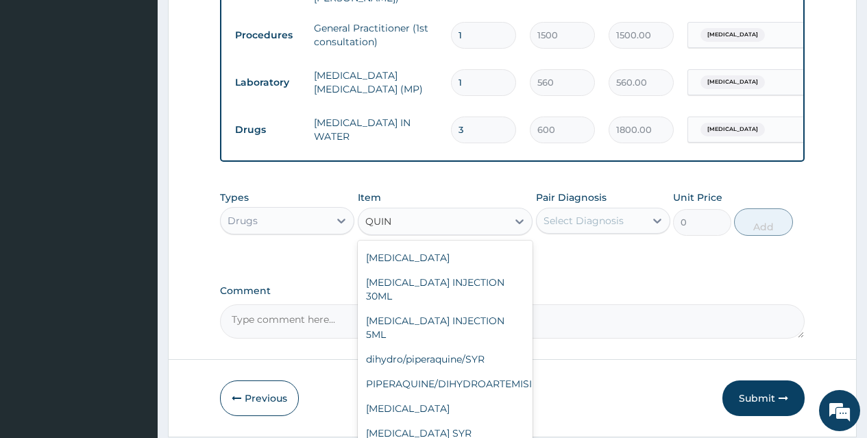
scroll to position [273, 0]
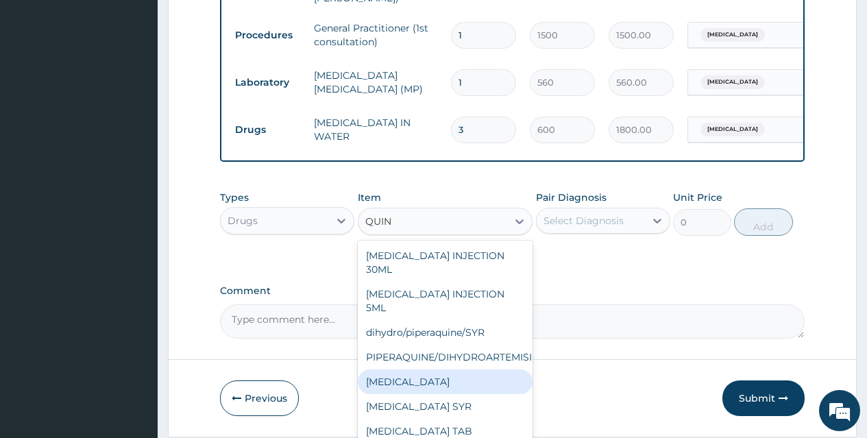
click at [471, 370] on div "QUININE" at bounding box center [445, 381] width 175 height 25
type input "100"
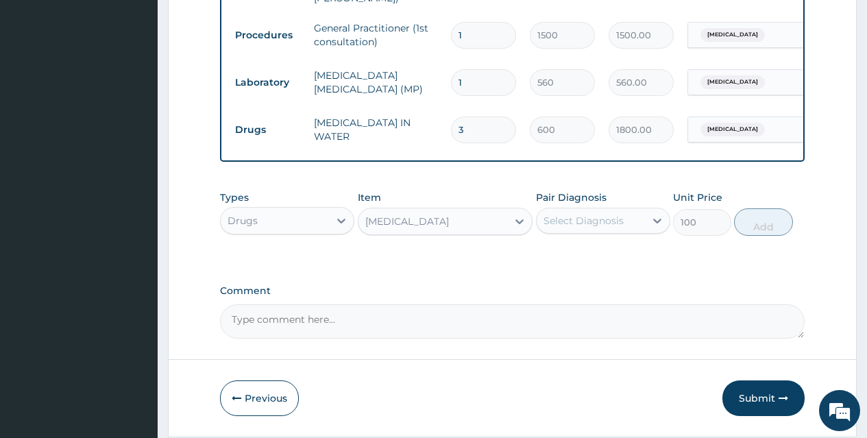
click at [587, 224] on div "Select Diagnosis" at bounding box center [583, 221] width 80 height 14
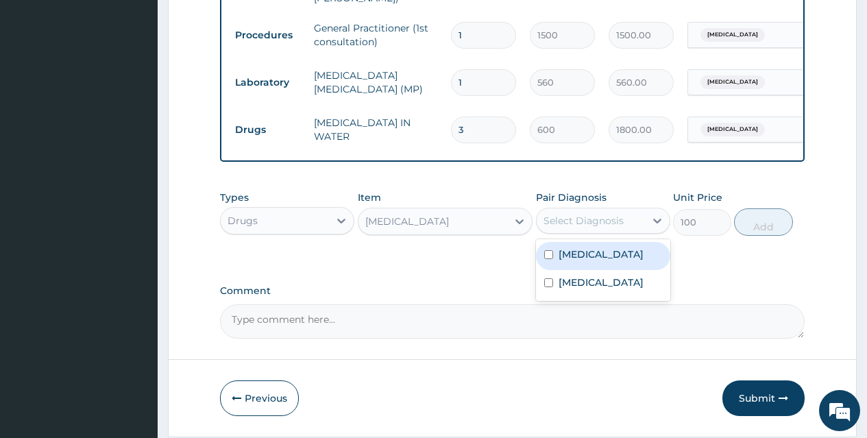
click at [602, 249] on div "Malaria" at bounding box center [603, 256] width 134 height 28
checkbox input "true"
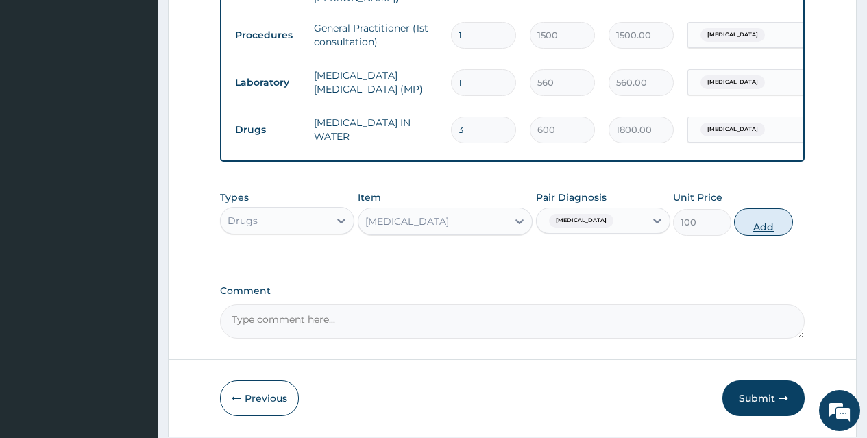
click at [761, 224] on button "Add" at bounding box center [763, 221] width 58 height 27
type input "0"
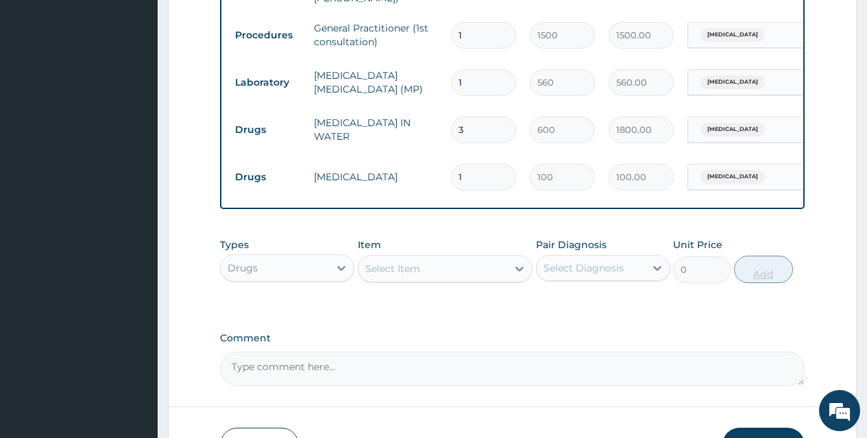
type input "0.00"
type input "6"
type input "600.00"
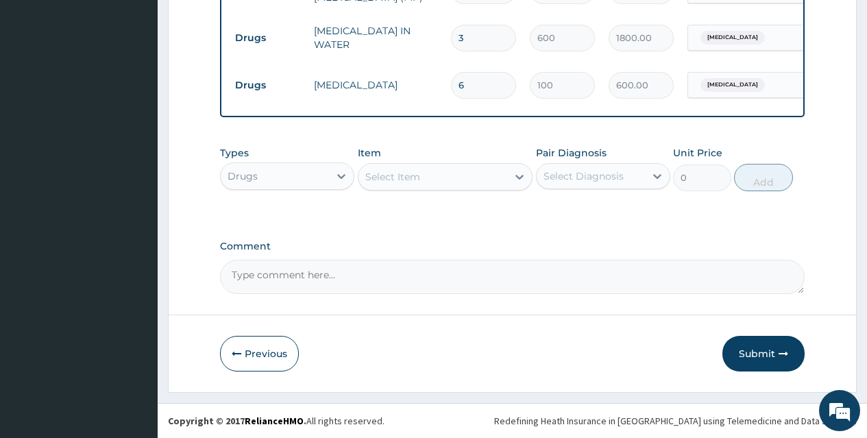
type input "6"
click at [438, 177] on div "Select Item" at bounding box center [432, 177] width 149 height 22
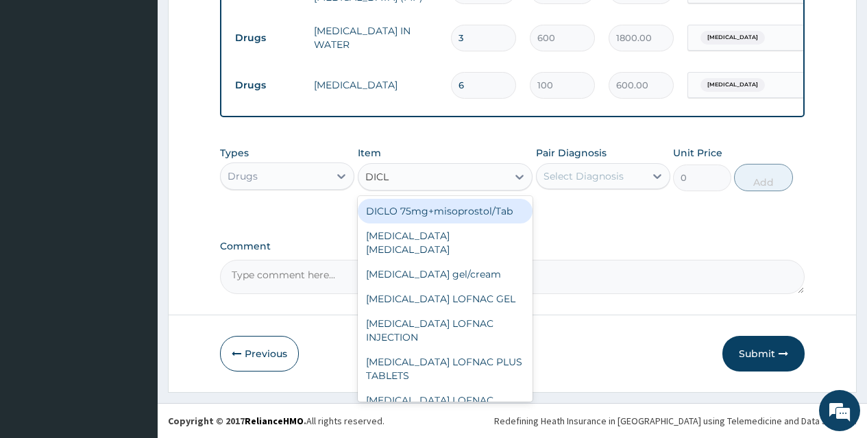
type input "DICLO"
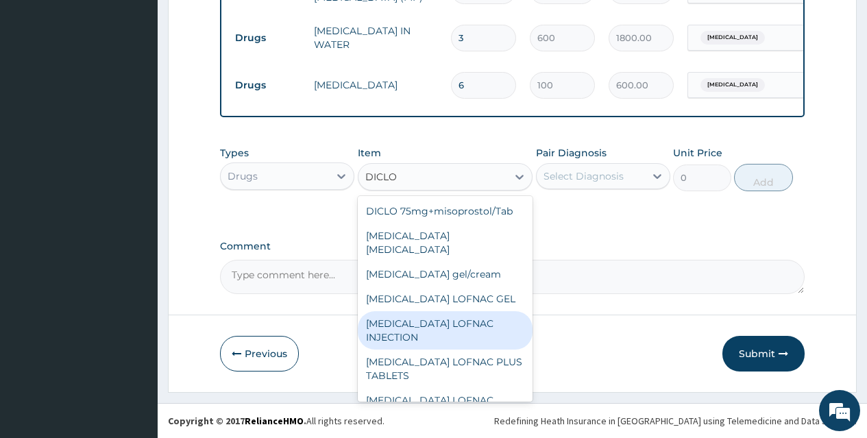
scroll to position [180, 0]
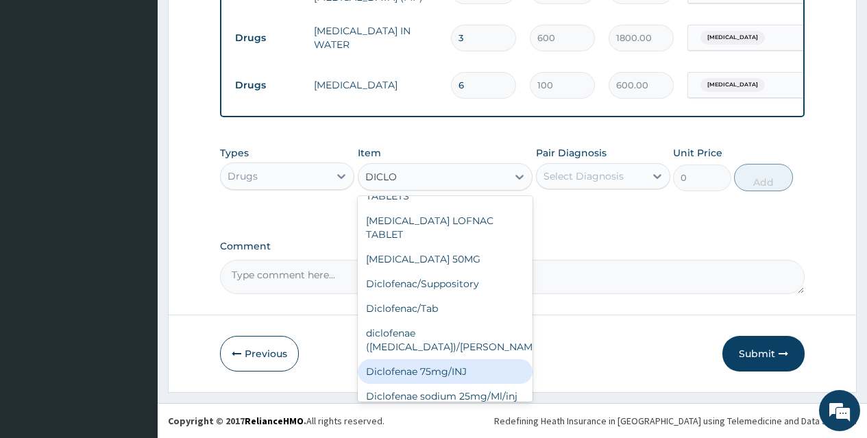
click at [463, 359] on div "Diclofenae 75mg/INJ" at bounding box center [445, 371] width 175 height 25
type input "39.38"
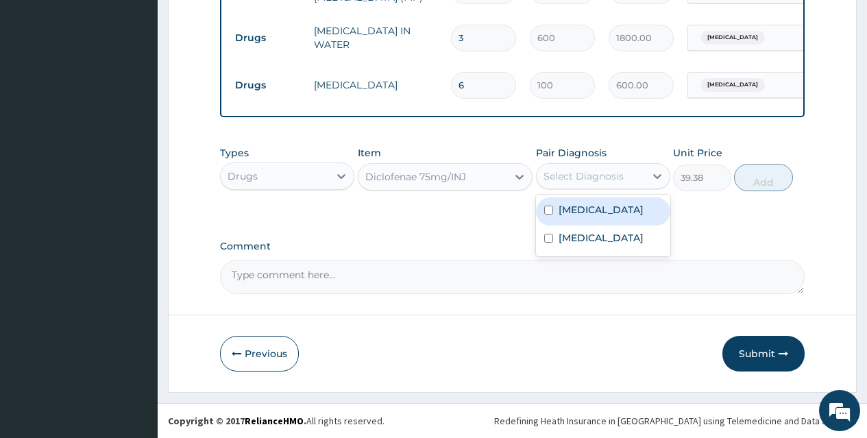
click at [611, 180] on div "Select Diagnosis" at bounding box center [583, 176] width 80 height 14
click at [611, 208] on div "Malaria" at bounding box center [603, 211] width 134 height 28
checkbox input "true"
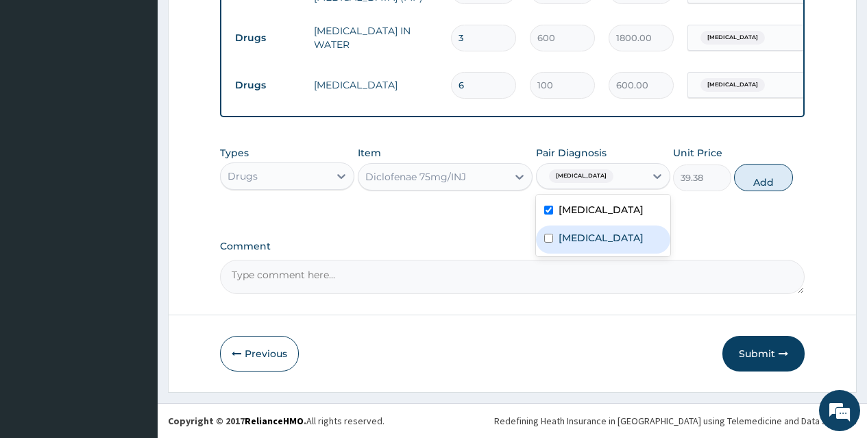
click at [611, 231] on label "Pain in throat" at bounding box center [600, 238] width 85 height 14
checkbox input "true"
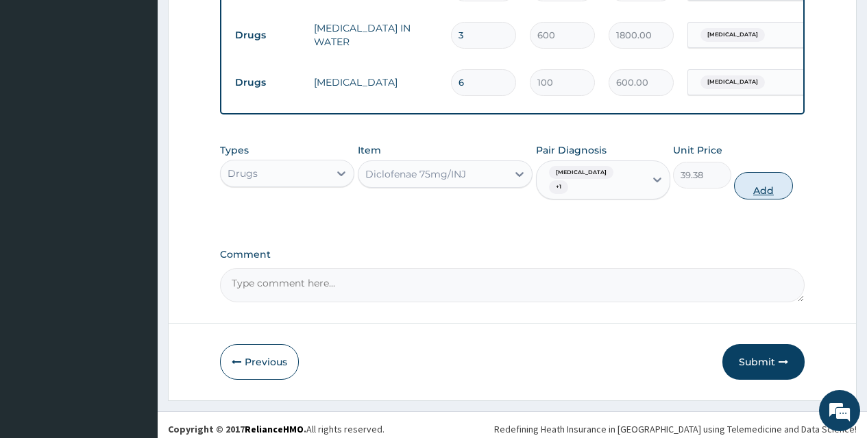
click at [761, 177] on button "Add" at bounding box center [763, 185] width 58 height 27
type input "0"
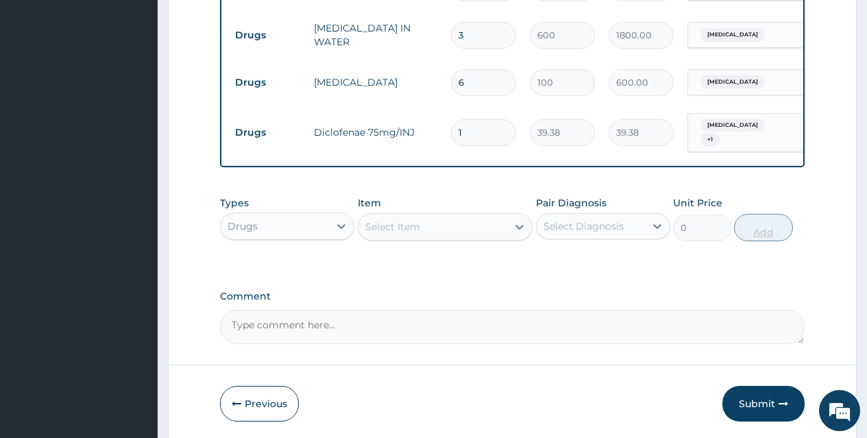
type input "0.00"
type input "4"
type input "157.52"
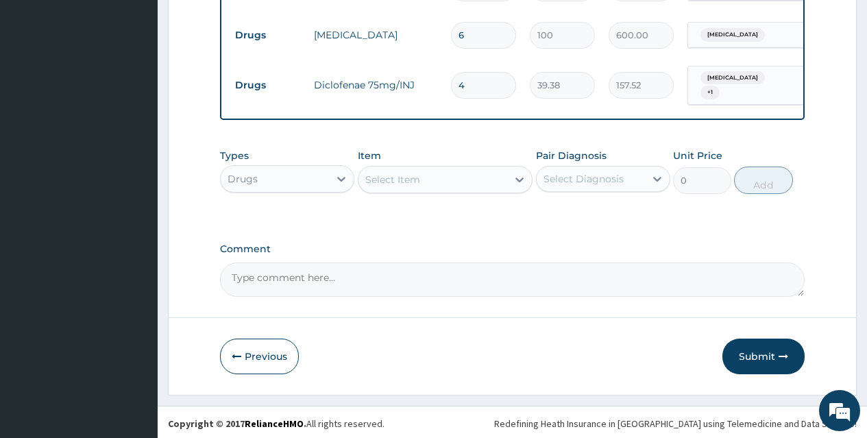
type input "4"
click at [479, 179] on div "Select Item" at bounding box center [432, 180] width 149 height 22
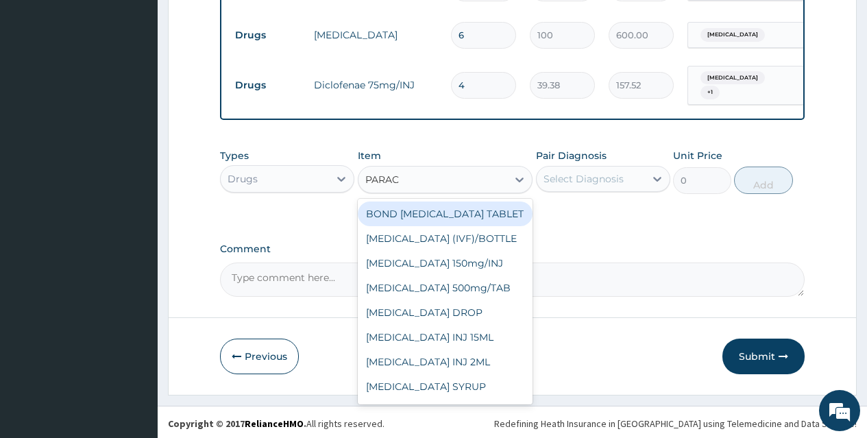
type input "PARACE"
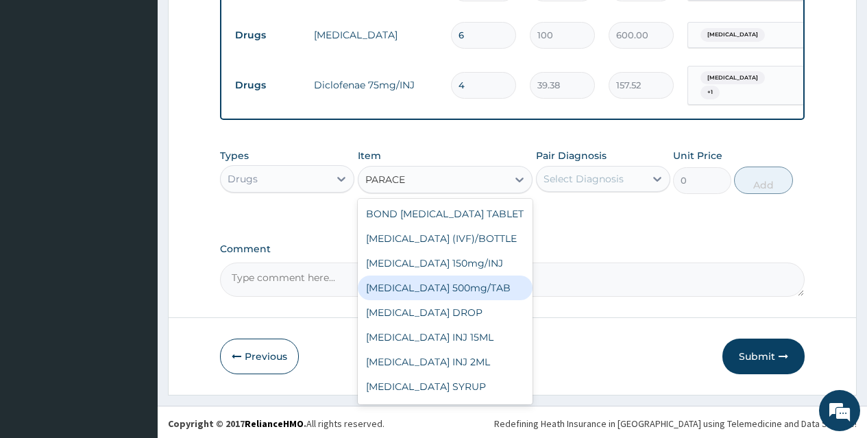
click at [479, 278] on div "PARACETAMOL 500mg/TAB" at bounding box center [445, 287] width 175 height 25
type input "5.25"
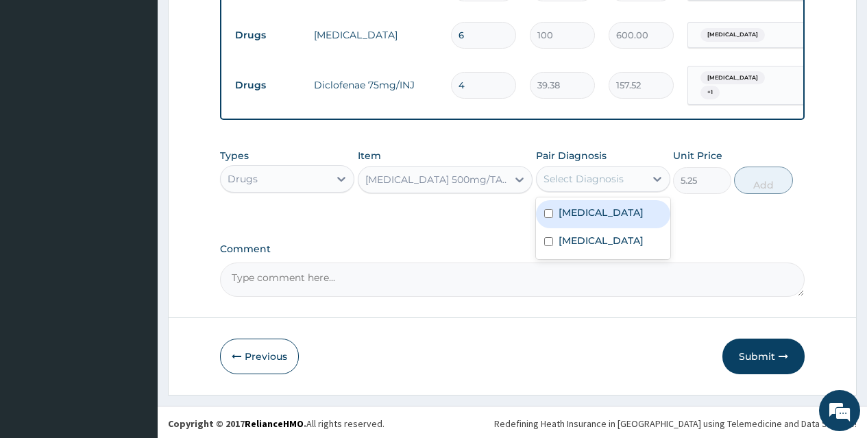
click at [613, 179] on div "Select Diagnosis" at bounding box center [583, 179] width 80 height 14
click at [613, 204] on div "Malaria" at bounding box center [603, 214] width 134 height 28
checkbox input "true"
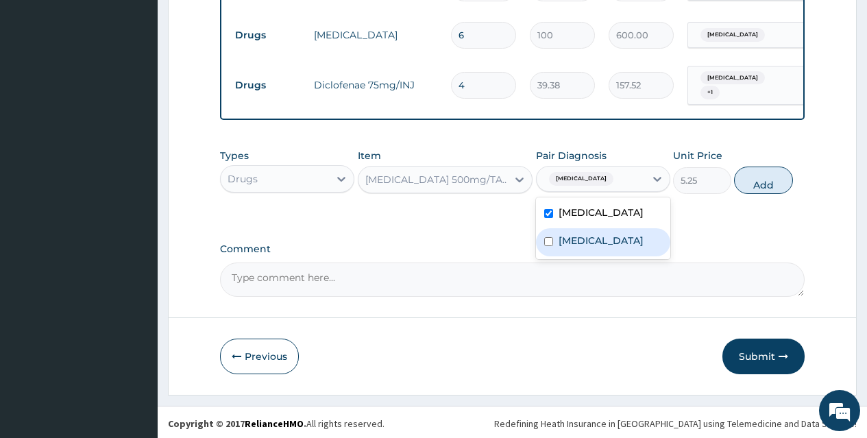
click at [619, 241] on label "Pain in throat" at bounding box center [600, 241] width 85 height 14
checkbox input "true"
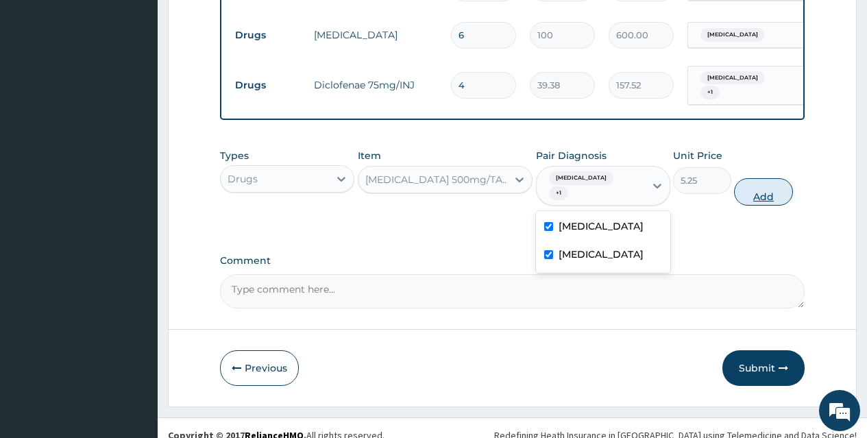
click at [752, 181] on button "Add" at bounding box center [763, 191] width 58 height 27
type input "0"
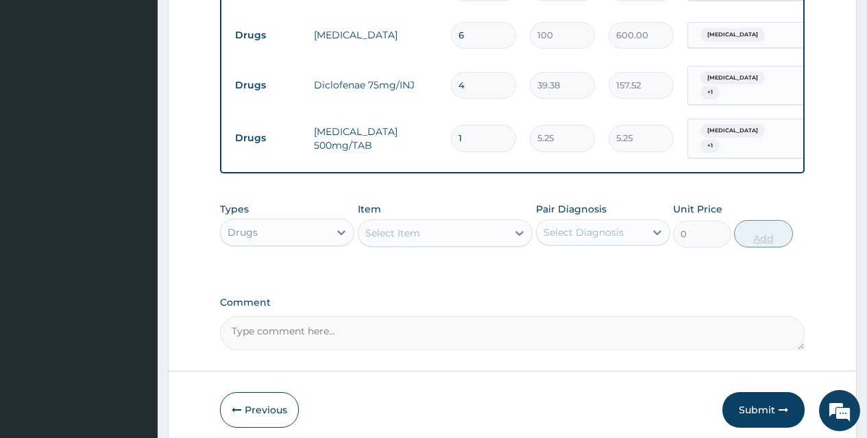
type input "18"
type input "94.50"
type input "18"
click at [774, 399] on button "Submit" at bounding box center [763, 410] width 82 height 36
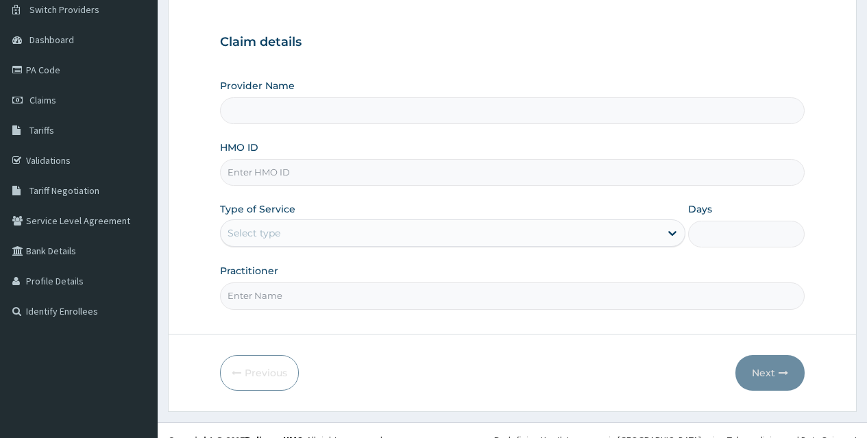
type input "[GEOGRAPHIC_DATA]"
click at [373, 165] on input "HMO ID" at bounding box center [512, 172] width 584 height 27
type input "BKS/10035/A"
click at [373, 234] on div "Select type" at bounding box center [440, 233] width 439 height 22
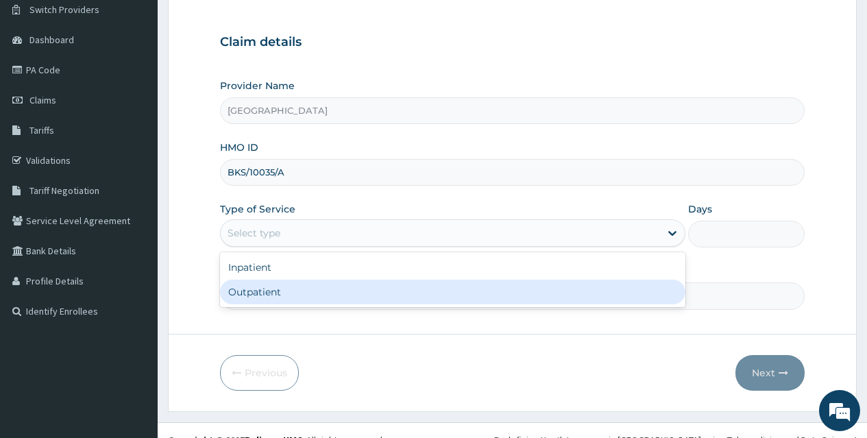
click at [370, 288] on div "Outpatient" at bounding box center [452, 292] width 465 height 25
type input "1"
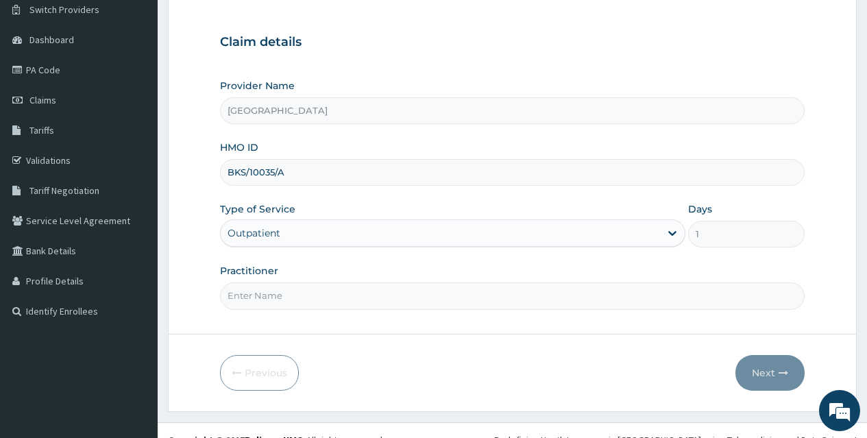
click at [369, 295] on input "Practitioner" at bounding box center [512, 295] width 584 height 27
type input "[PERSON_NAME]"
click at [776, 375] on button "Next" at bounding box center [769, 373] width 69 height 36
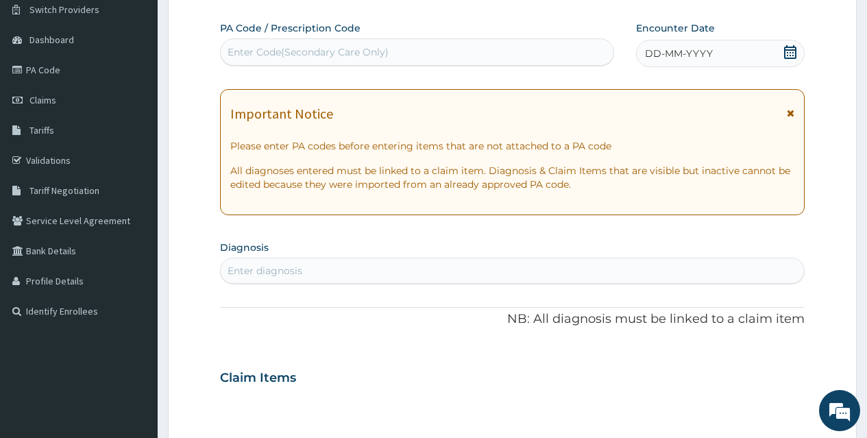
click at [791, 51] on icon at bounding box center [790, 52] width 14 height 14
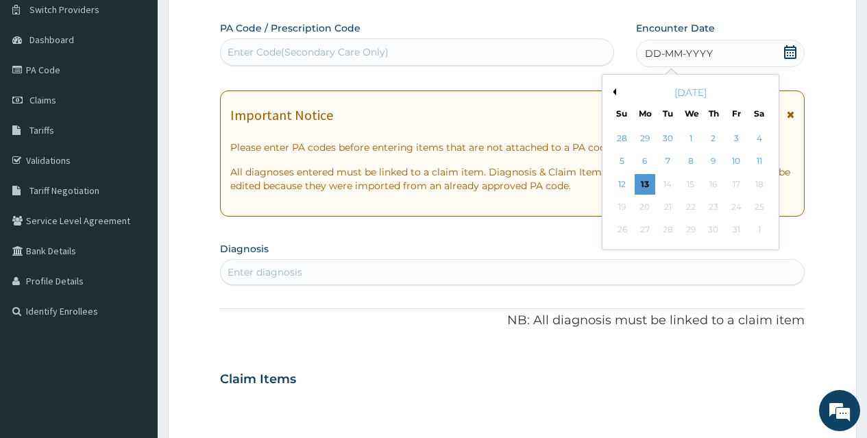
click at [614, 92] on button "Previous Month" at bounding box center [612, 91] width 7 height 7
click at [737, 188] on div "19" at bounding box center [736, 184] width 21 height 21
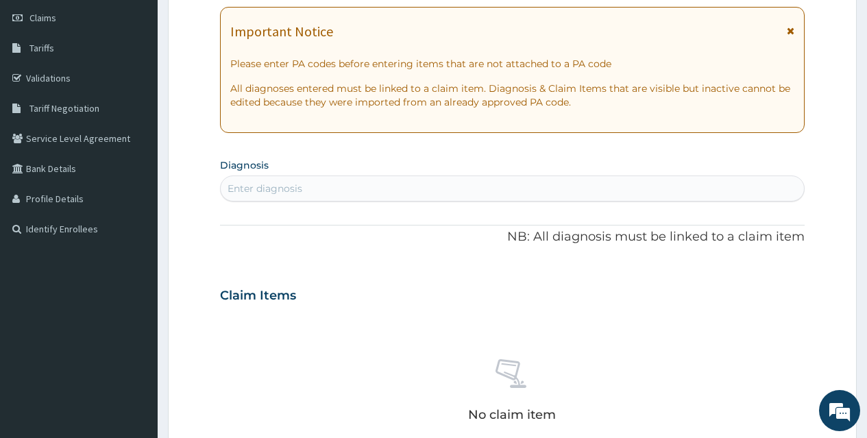
scroll to position [219, 0]
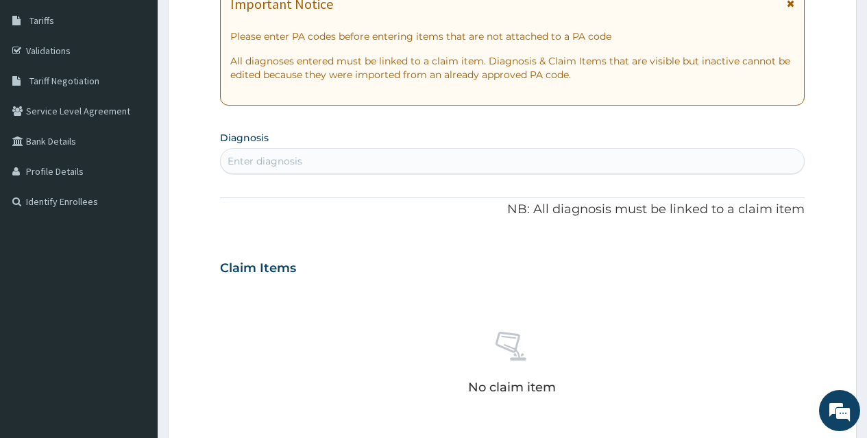
click at [364, 157] on div "Enter diagnosis" at bounding box center [512, 161] width 583 height 22
type input "P"
type input "M"
type input "P"
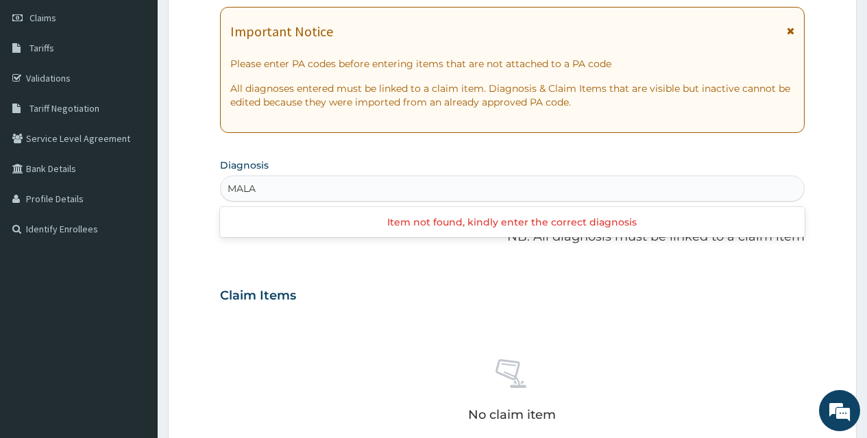
scroll to position [0, 0]
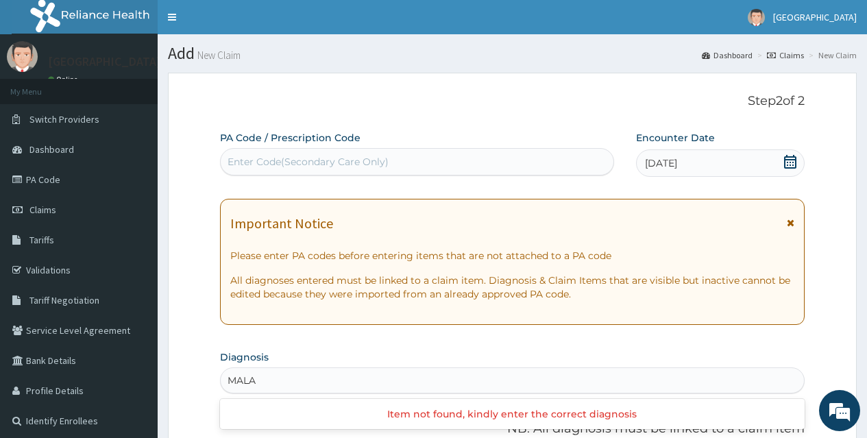
type input "MALA"
